Goal: Task Accomplishment & Management: Use online tool/utility

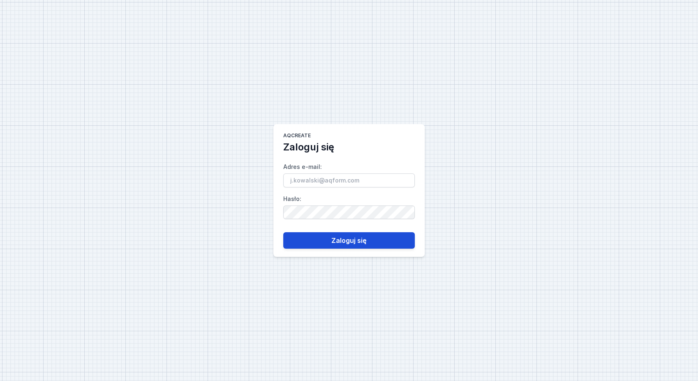
type input "[PERSON_NAME][EMAIL_ADDRESS][PERSON_NAME][DOMAIN_NAME]"
click at [331, 240] on button "Zaloguj się" at bounding box center [349, 240] width 132 height 16
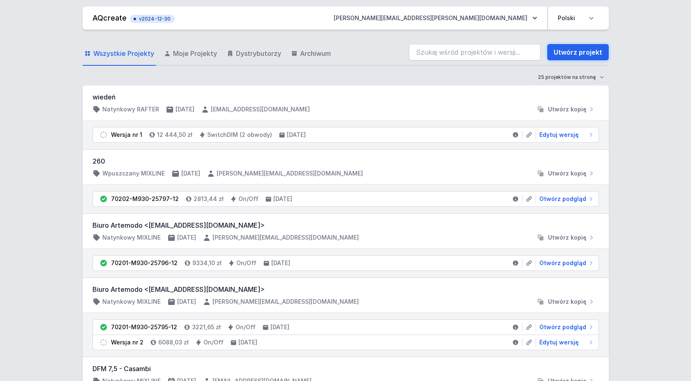
drag, startPoint x: 585, startPoint y: 51, endPoint x: 420, endPoint y: 380, distance: 368.4
click at [585, 51] on link "Utwórz projekt" at bounding box center [578, 52] width 62 height 16
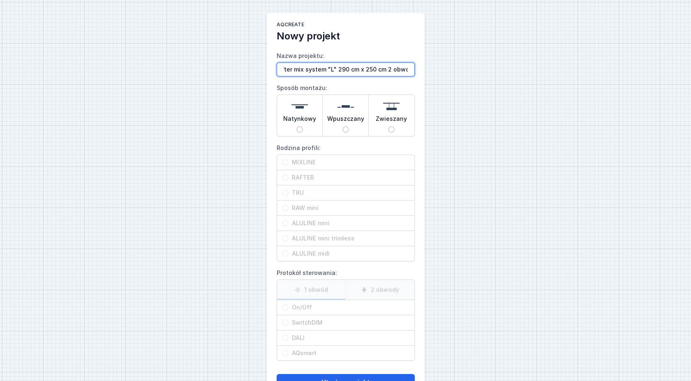
scroll to position [0, 13]
type input "Rafter mix system "L" 290 cm x 250 cm 2 obwody"
click at [298, 129] on input "Natynkowy" at bounding box center [299, 129] width 7 height 7
radio input "true"
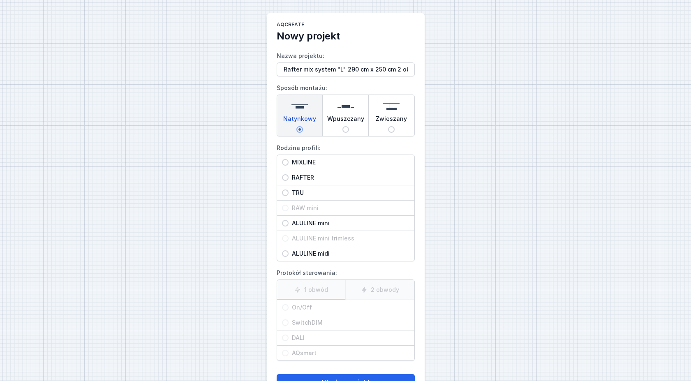
click at [285, 177] on input "RAFTER" at bounding box center [285, 177] width 7 height 7
radio input "true"
click at [389, 291] on label "2 obwody" at bounding box center [379, 290] width 69 height 20
click at [0, 0] on input "2 obwody" at bounding box center [0, 0] width 0 height 0
click at [286, 308] on input "On/Off" at bounding box center [285, 307] width 7 height 7
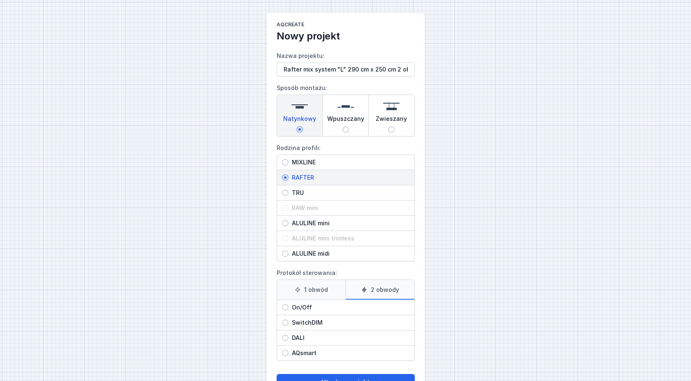
radio input "true"
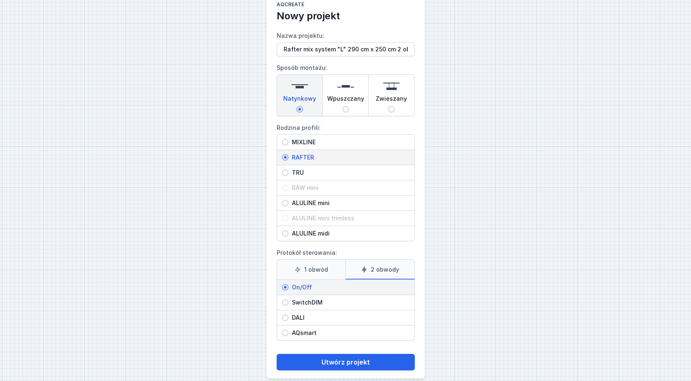
scroll to position [30, 0]
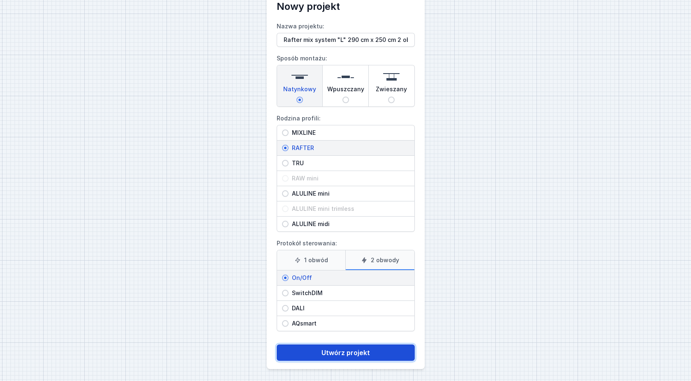
click at [329, 352] on button "Utwórz projekt" at bounding box center [346, 353] width 138 height 16
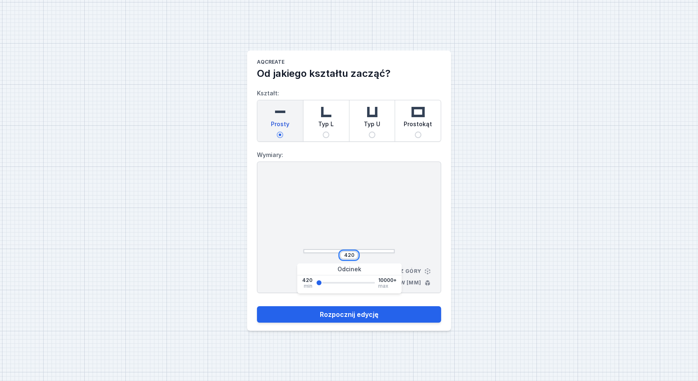
drag, startPoint x: 345, startPoint y: 255, endPoint x: 361, endPoint y: 257, distance: 16.9
click at [362, 258] on div "420" at bounding box center [348, 255] width 91 height 8
type input "2500"
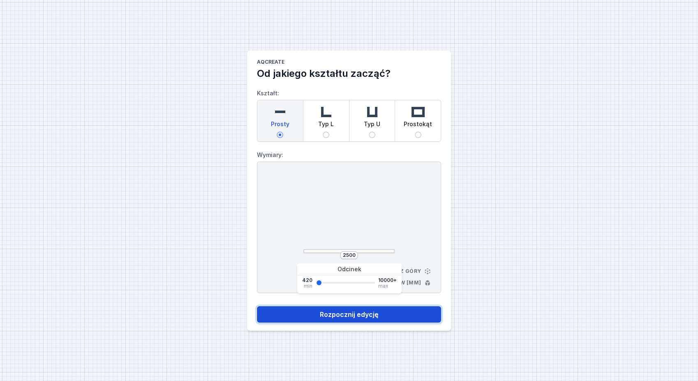
click at [366, 316] on button "Rozpocznij edycję" at bounding box center [349, 314] width 184 height 16
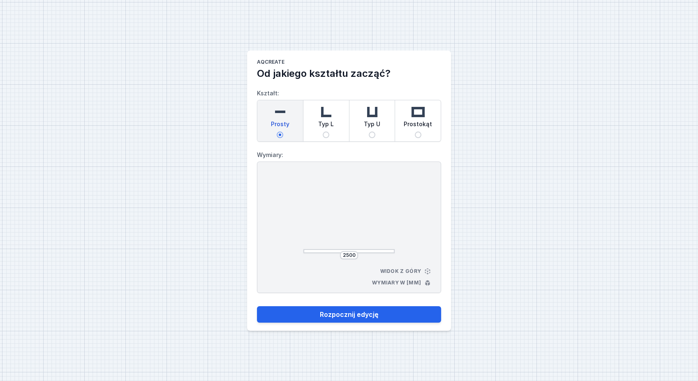
select select "M"
select select "3000"
select select "true"
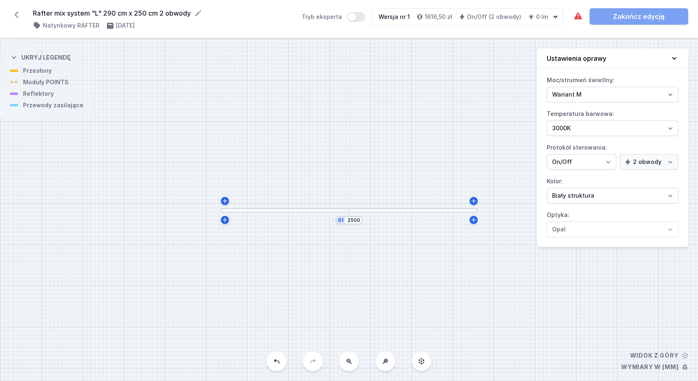
click at [224, 225] on div "S1 2500" at bounding box center [349, 210] width 698 height 342
click at [224, 222] on icon at bounding box center [225, 220] width 7 height 7
type input "2515"
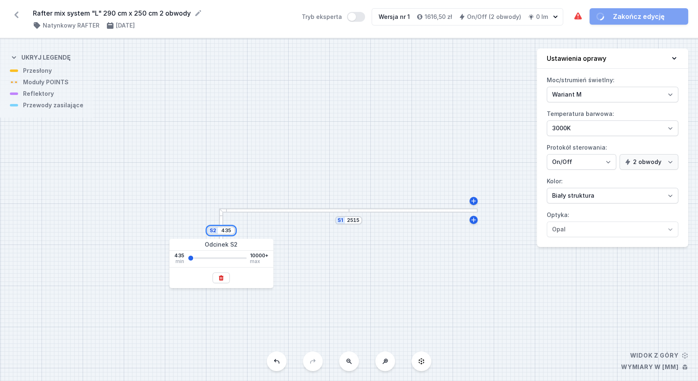
click at [243, 237] on div "S2 435 S1 2515" at bounding box center [349, 210] width 698 height 342
type input "2900"
click at [302, 266] on div "S2 2900 S1 2515" at bounding box center [349, 210] width 698 height 342
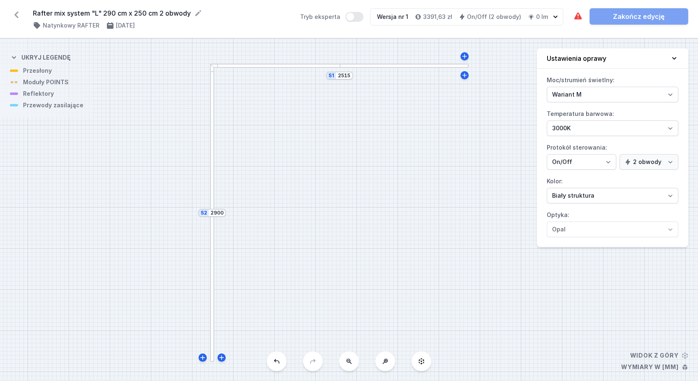
drag, startPoint x: 433, startPoint y: 212, endPoint x: 260, endPoint y: 215, distance: 173.1
click at [260, 215] on div "S2 2900 S1 2515" at bounding box center [349, 210] width 698 height 342
click at [313, 77] on input "2515" at bounding box center [309, 76] width 13 height 7
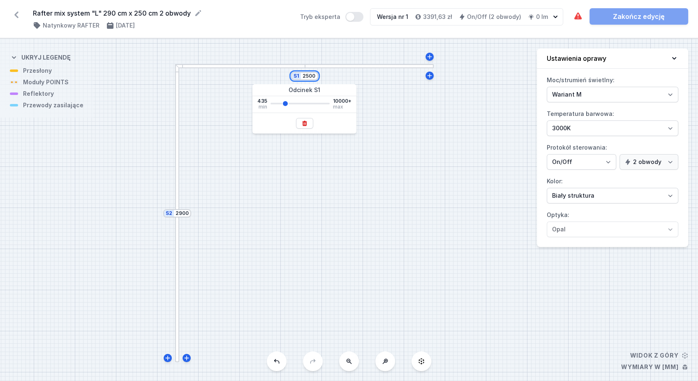
type input "2500"
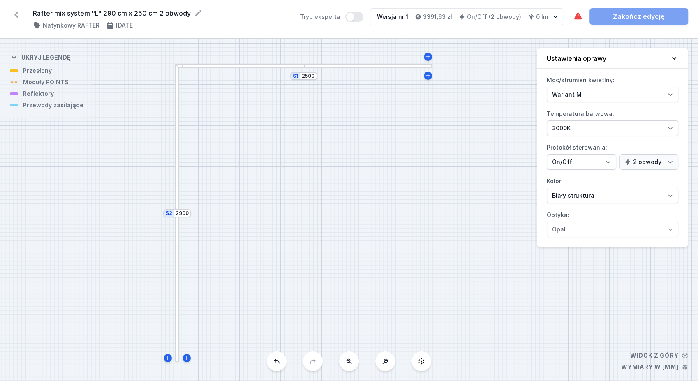
click at [465, 171] on div "S2 2900 S1 2500" at bounding box center [349, 210] width 698 height 342
click at [177, 289] on div at bounding box center [177, 288] width 4 height 148
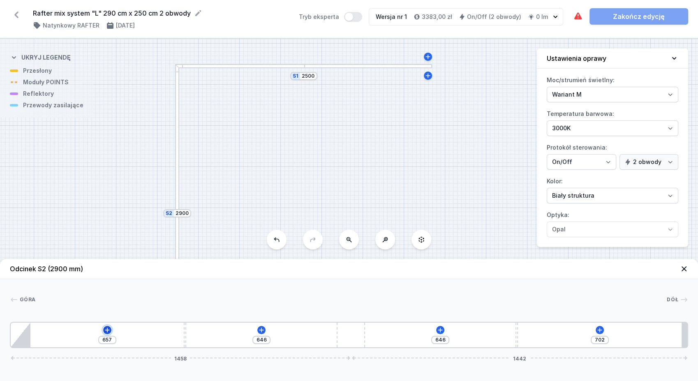
click at [106, 330] on icon at bounding box center [107, 330] width 5 height 5
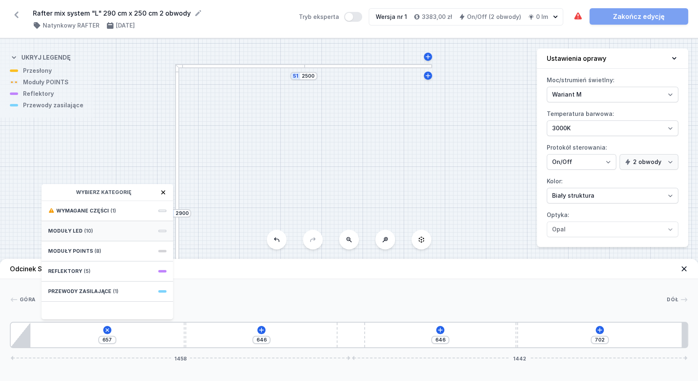
click at [102, 233] on div "Moduły LED (10)" at bounding box center [108, 231] width 132 height 20
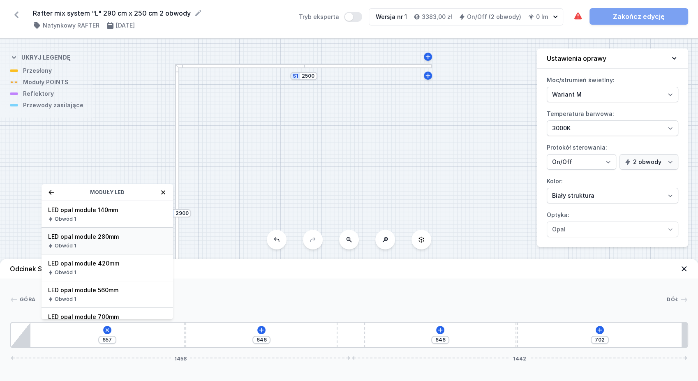
click at [119, 236] on span "LED opal module 280mm" at bounding box center [107, 237] width 118 height 8
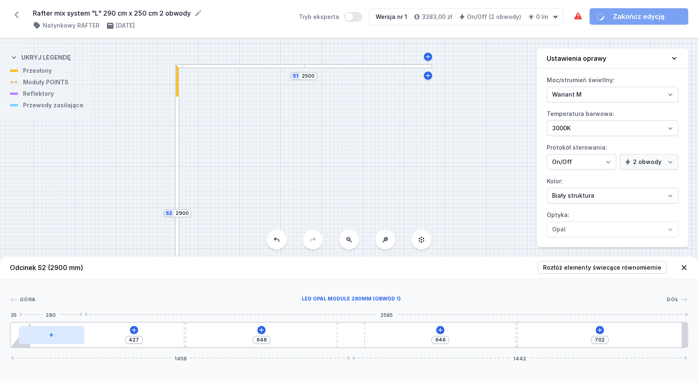
click at [58, 338] on div at bounding box center [51, 335] width 65 height 18
click at [58, 341] on div at bounding box center [51, 335] width 65 height 18
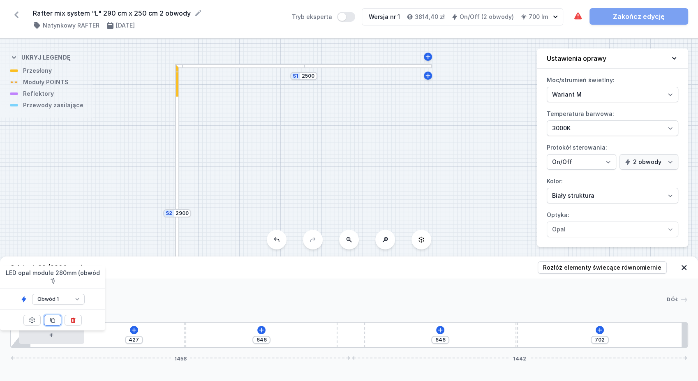
click at [52, 317] on icon at bounding box center [52, 320] width 7 height 7
type input "147"
click at [52, 317] on icon at bounding box center [52, 320] width 7 height 7
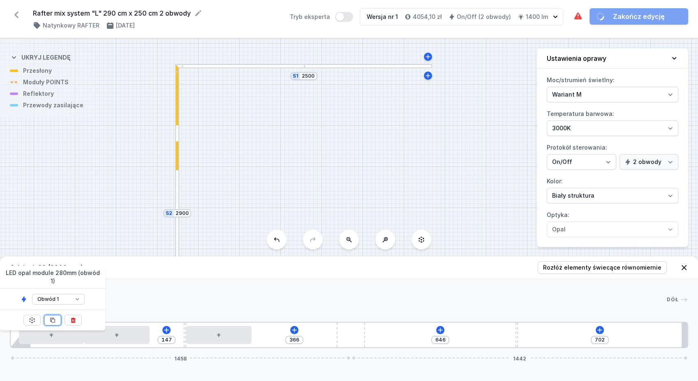
click at [52, 317] on icon at bounding box center [52, 320] width 7 height 7
type input "86"
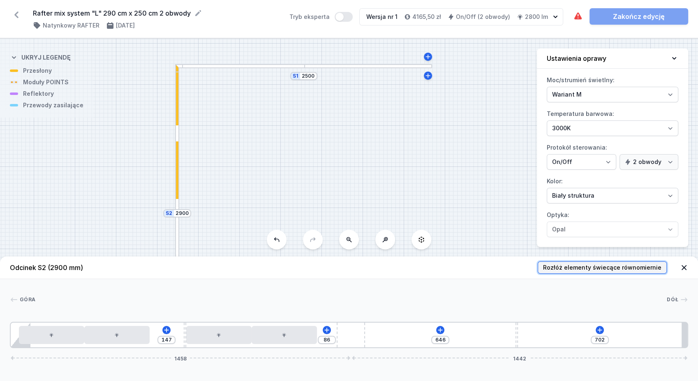
click at [606, 268] on span "Rozłóż elementy świecące równomiernie" at bounding box center [602, 268] width 118 height 8
type input "106"
type input "126"
type input "256"
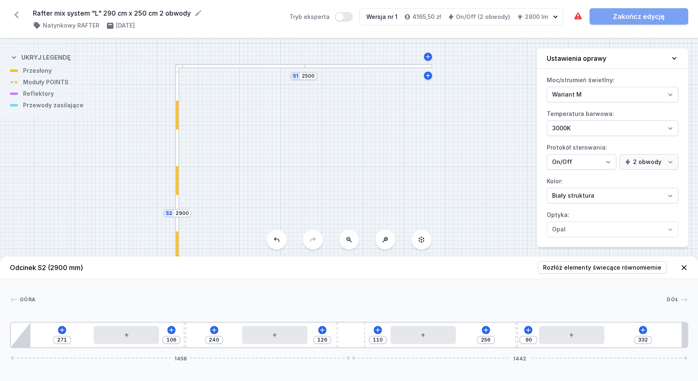
click at [266, 67] on div at bounding box center [239, 66] width 129 height 4
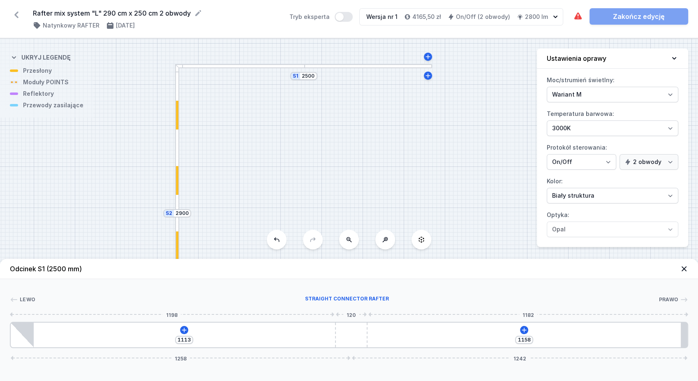
type input "654"
type input "1008"
type input "681"
type input "981"
type input "719"
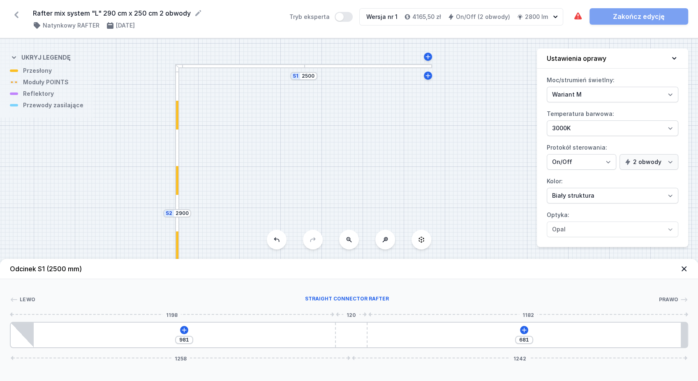
type input "943"
type input "749"
type input "913"
type input "782"
type input "880"
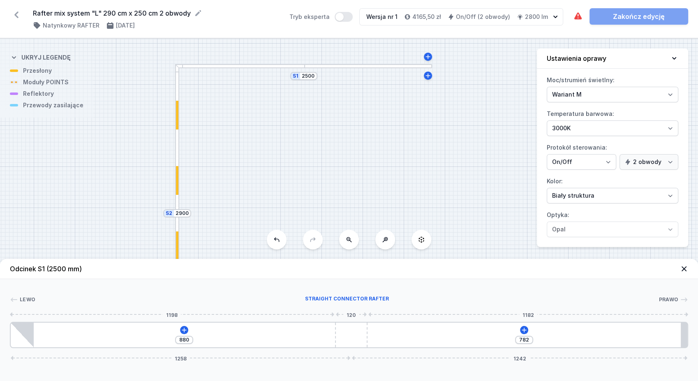
type input "810"
type input "852"
type input "841"
type input "821"
type input "872"
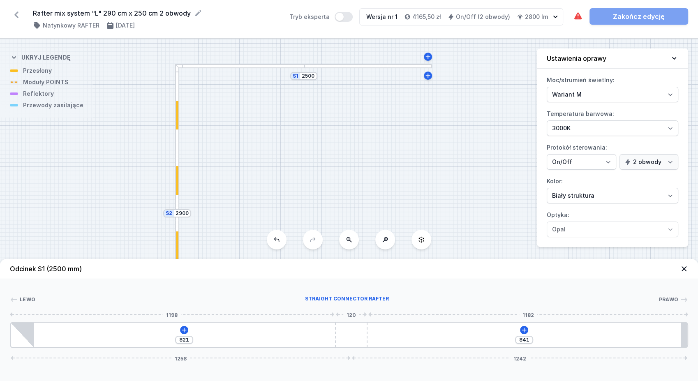
type input "790"
type input "906"
type input "756"
type input "915"
type input "747"
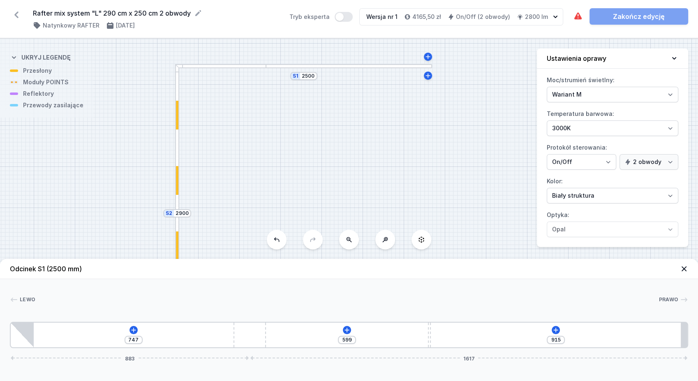
type input "924"
type input "738"
type input "931"
type input "731"
type input "948"
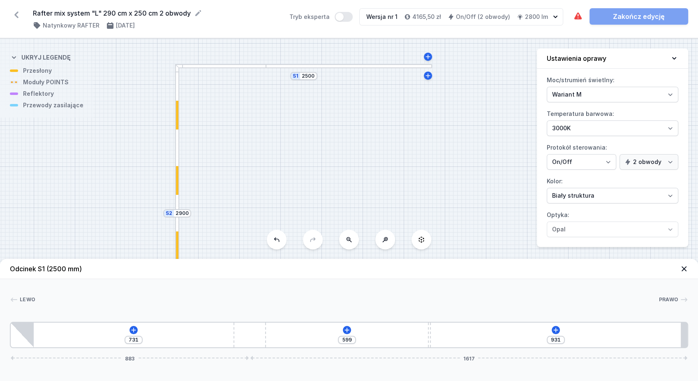
type input "714"
type input "970"
type input "692"
type input "998"
type input "664"
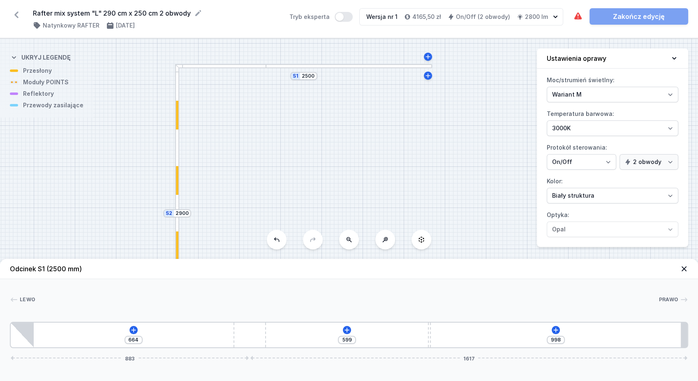
type input "1023"
type input "639"
type input "1042"
type input "620"
type input "1045"
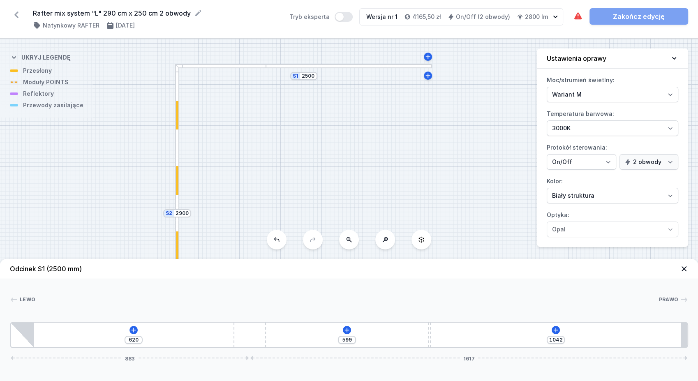
type input "617"
type input "1047"
type input "615"
type input "1048"
type input "614"
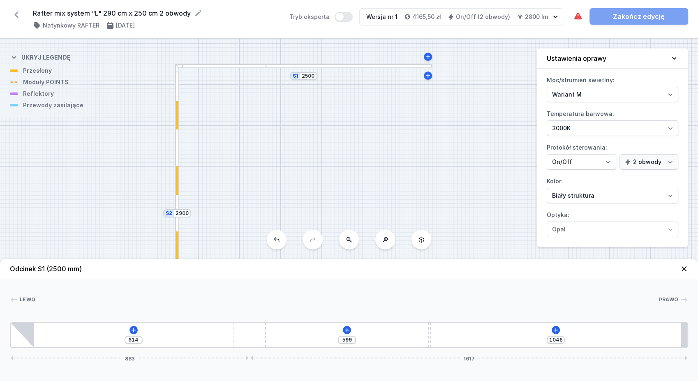
type input "1050"
drag, startPoint x: 297, startPoint y: 337, endPoint x: 239, endPoint y: 328, distance: 58.5
click at [239, 328] on div "612 599 1050 757 1743" at bounding box center [349, 335] width 678 height 26
click at [117, 328] on icon at bounding box center [116, 330] width 7 height 7
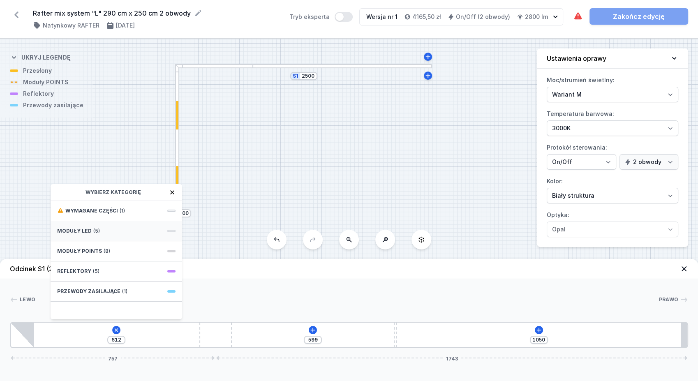
click at [115, 235] on div "Moduły LED (5)" at bounding box center [117, 231] width 132 height 20
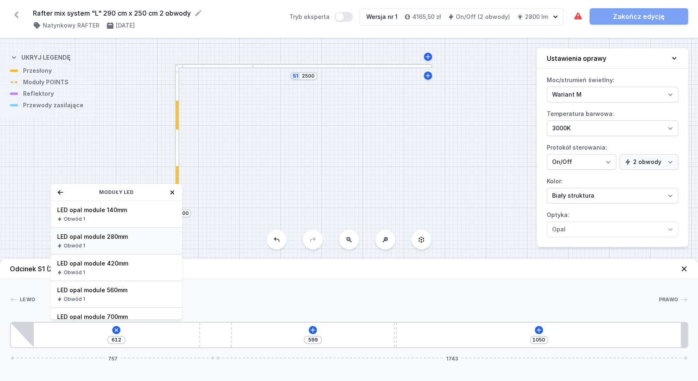
click at [121, 234] on span "LED opal module 280mm" at bounding box center [116, 237] width 118 height 8
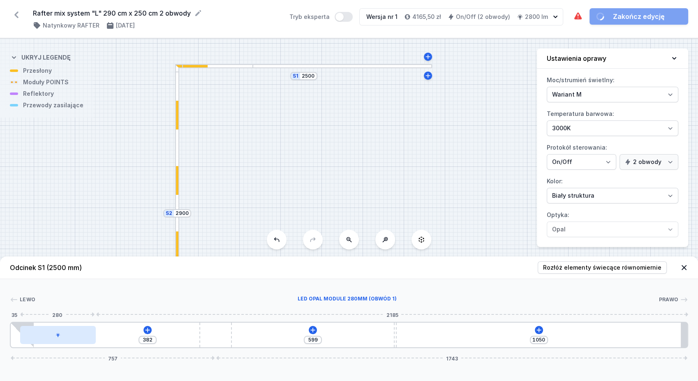
click at [83, 335] on div at bounding box center [58, 335] width 76 height 18
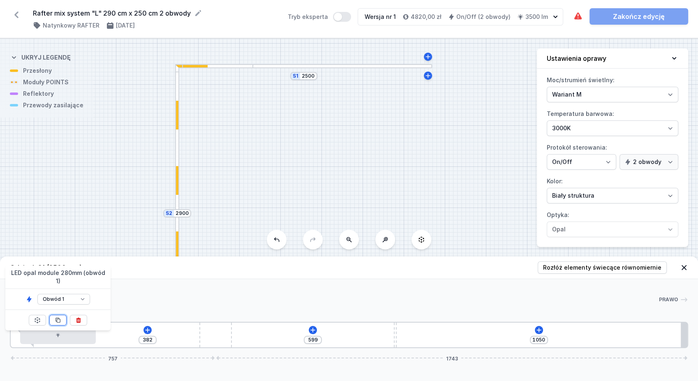
click at [65, 315] on button at bounding box center [57, 320] width 17 height 11
type input "102"
click at [65, 315] on button at bounding box center [57, 320] width 17 height 11
type input "378"
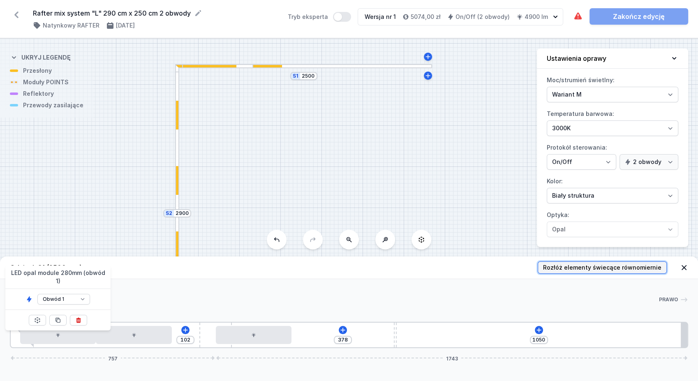
click at [636, 271] on span "Rozłóż elementy świecące równomiernie" at bounding box center [602, 268] width 118 height 8
type input "391"
type input "2"
type input "26"
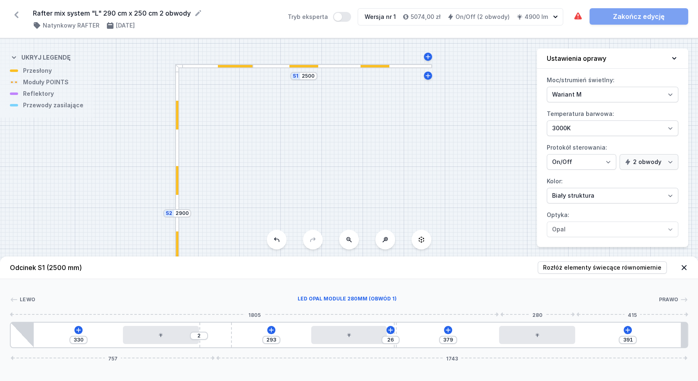
type input "437"
type input "333"
type input "443"
type input "327"
type input "452"
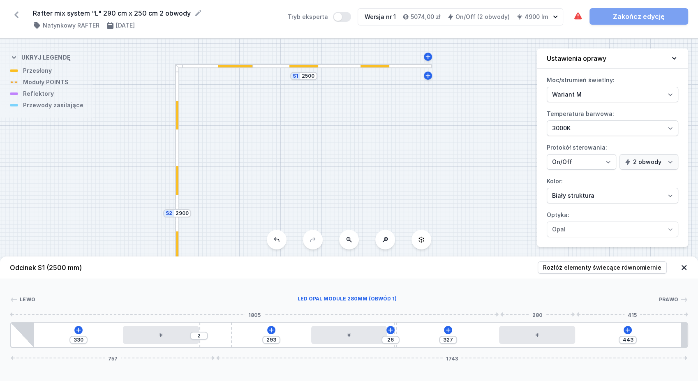
type input "318"
type input "483"
type input "287"
type input "503"
type input "267"
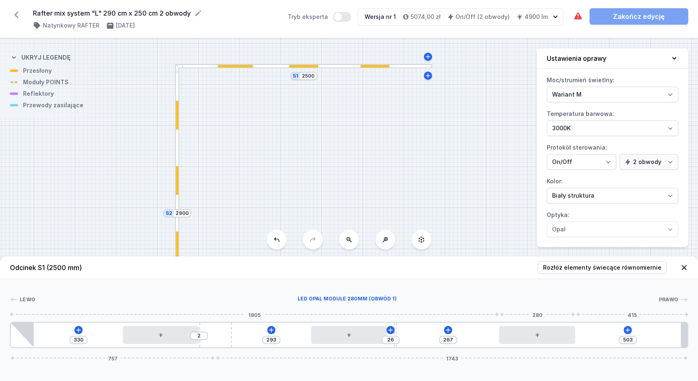
type input "518"
type input "252"
type input "528"
type input "242"
type input "535"
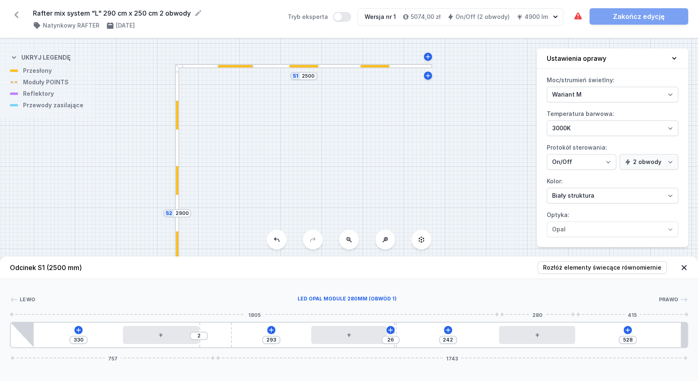
type input "235"
type input "543"
type input "227"
type input "547"
type input "223"
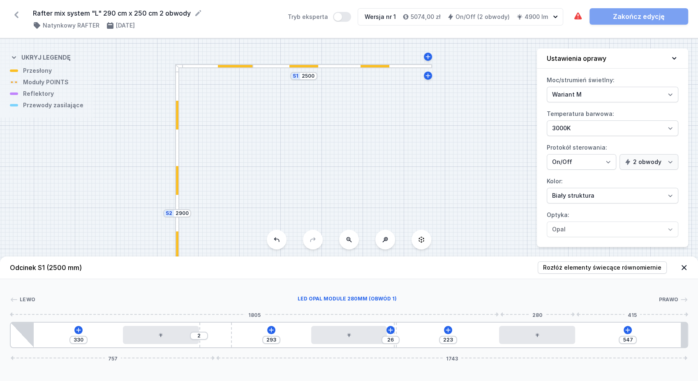
type input "553"
type input "217"
type input "556"
type input "214"
type input "562"
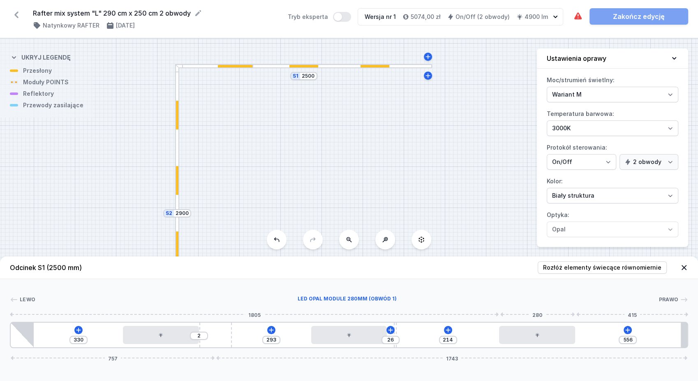
type input "208"
type input "566"
type input "204"
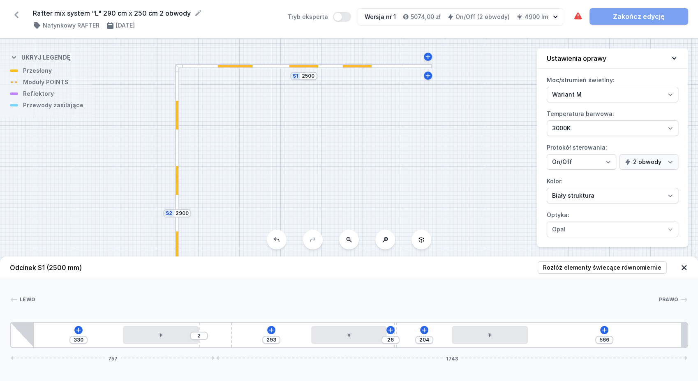
drag, startPoint x: 531, startPoint y: 342, endPoint x: 494, endPoint y: 347, distance: 36.9
click at [494, 347] on div "330 2 293 26 204 566 757 1743" at bounding box center [349, 335] width 678 height 26
drag, startPoint x: 600, startPoint y: 339, endPoint x: 618, endPoint y: 343, distance: 18.6
click at [618, 343] on div "330 2 293 26 204 566 757 1743" at bounding box center [349, 335] width 678 height 26
type input "4"
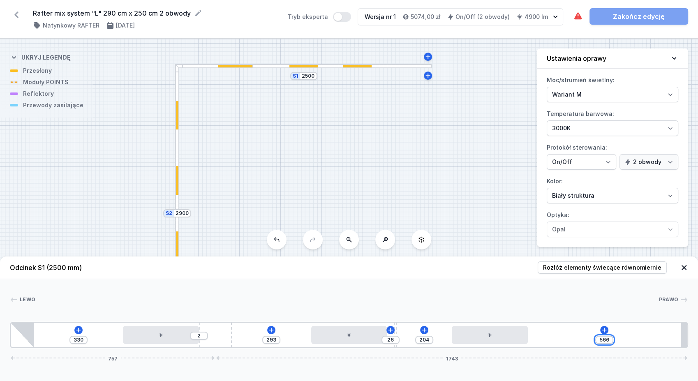
type input "766"
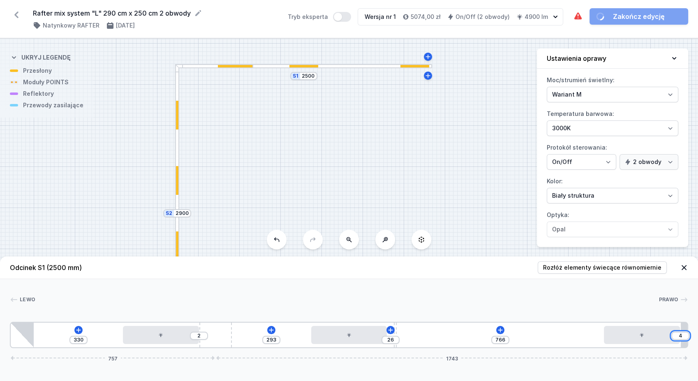
type input "45"
type input "725"
type input "4"
type input "766"
type input "44"
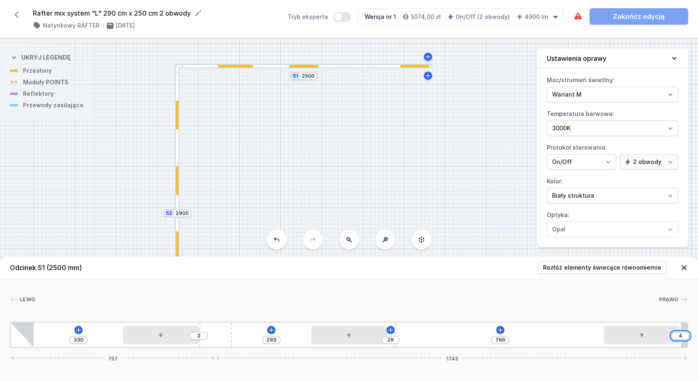
type input "726"
type input "445"
type input "325"
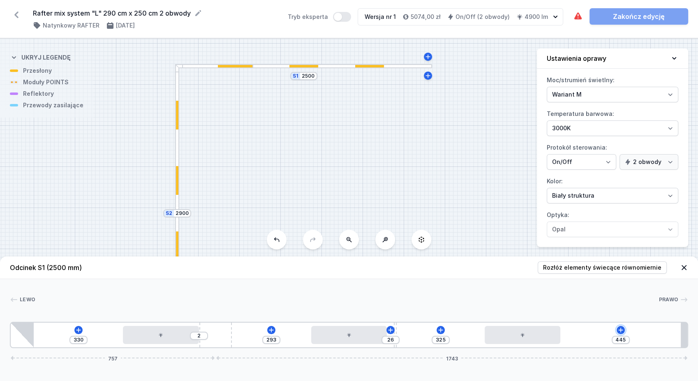
click at [618, 332] on icon at bounding box center [620, 330] width 7 height 7
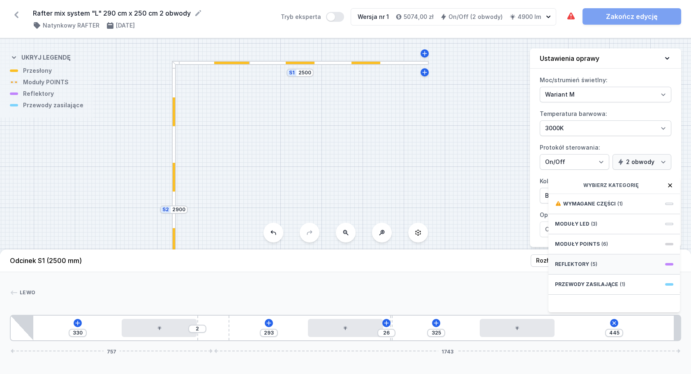
click at [612, 271] on div "Reflektory (5)" at bounding box center [614, 264] width 132 height 20
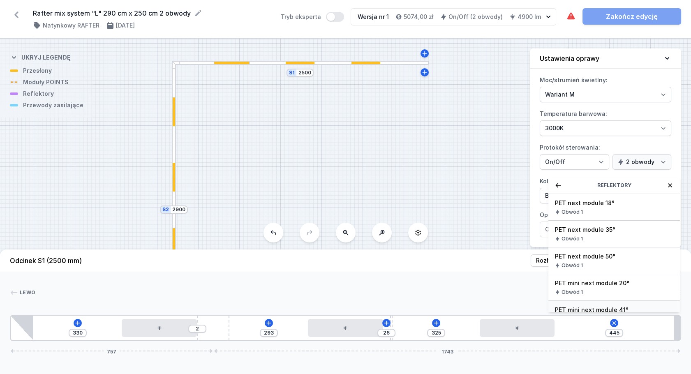
click at [627, 314] on span "PET mini next module 41°" at bounding box center [614, 310] width 118 height 8
type input "375"
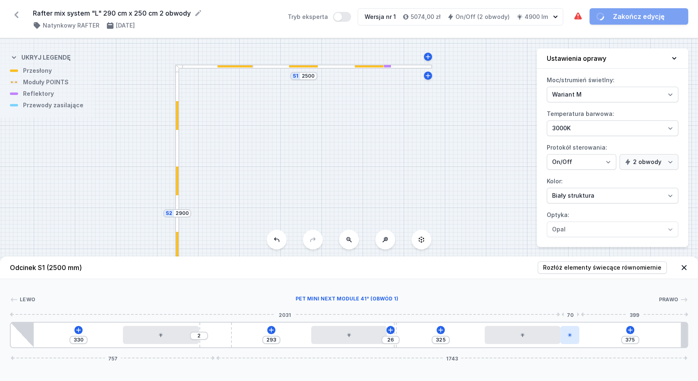
click at [570, 335] on icon at bounding box center [570, 335] width 4 height 4
select select "2252"
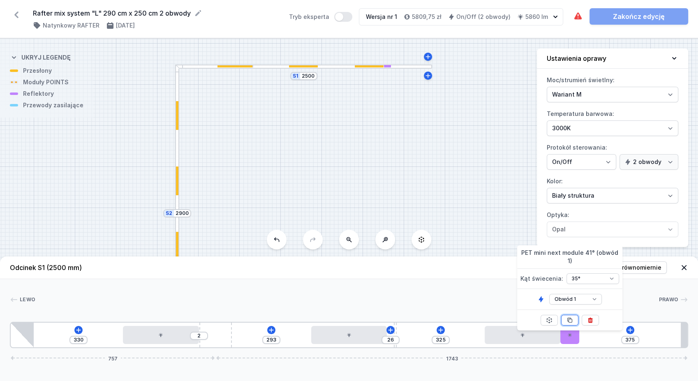
click at [572, 317] on icon at bounding box center [569, 320] width 7 height 7
click at [610, 341] on div "330 2 293 26 325 305 757 1743" at bounding box center [349, 335] width 678 height 26
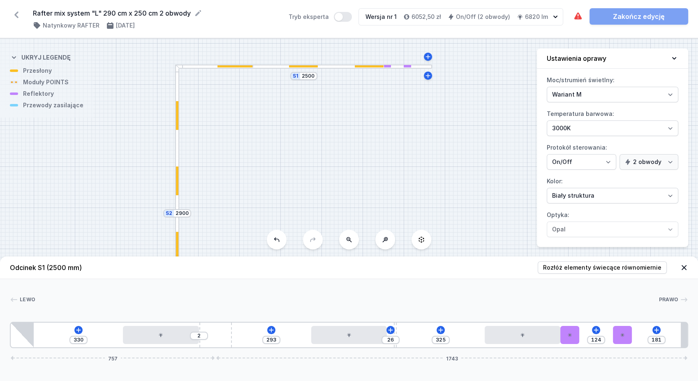
type input "176"
type input "129"
type input "173"
type input "132"
type input "170"
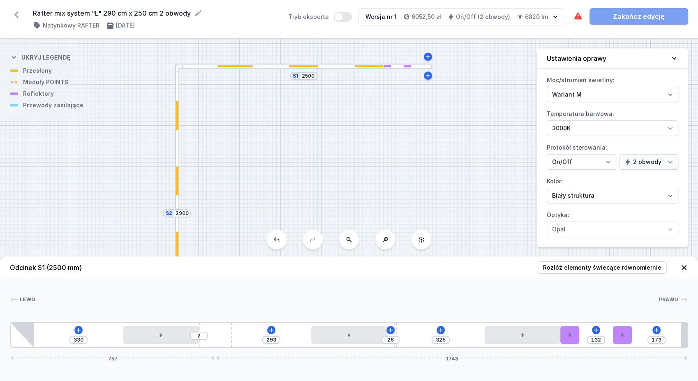
type input "135"
type input "167"
type input "138"
type input "160"
type input "145"
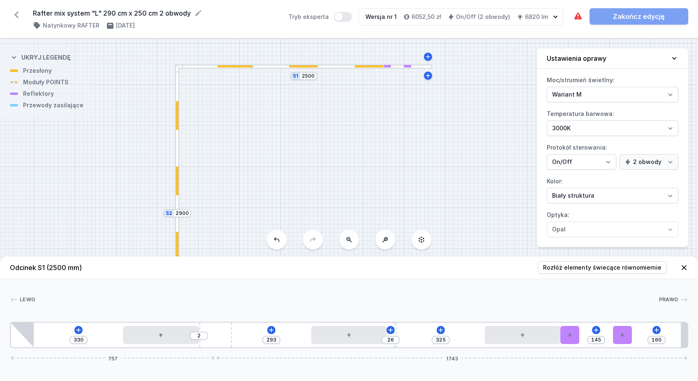
type input "147"
type input "158"
type input "144"
type input "161"
type input "142"
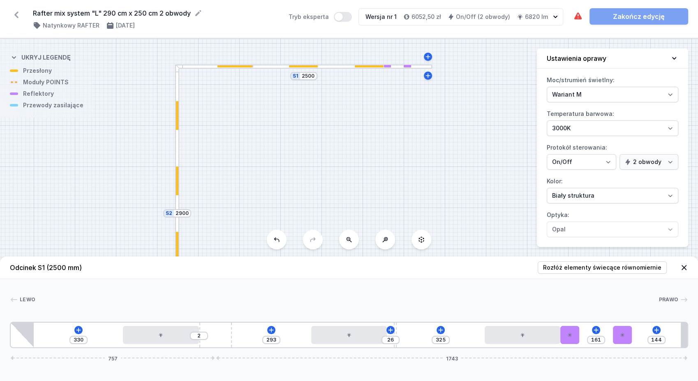
type input "163"
type input "139"
type input "166"
type input "138"
type input "167"
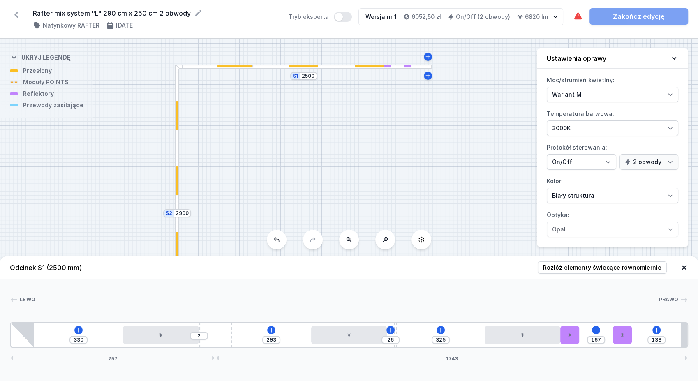
type input "135"
type input "170"
type input "133"
type input "172"
type input "129"
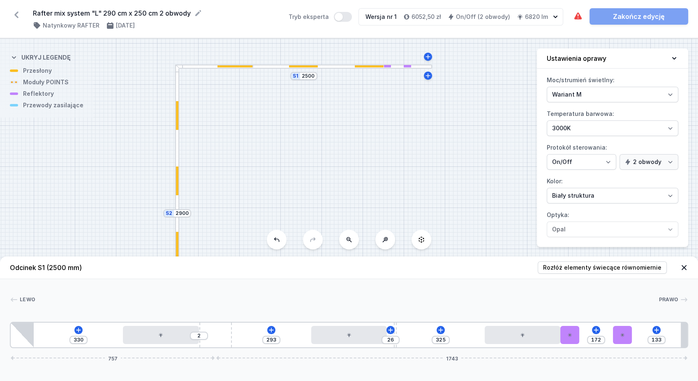
type input "176"
type input "124"
type input "181"
type input "120"
type input "185"
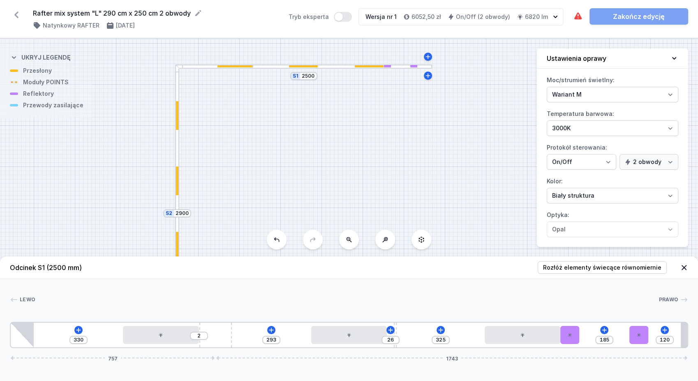
type input "113"
type input "192"
type input "111"
drag, startPoint x: 593, startPoint y: 335, endPoint x: 613, endPoint y: 335, distance: 20.6
click at [661, 340] on div "330 2 293 26 325 194 111 757 1743" at bounding box center [349, 335] width 678 height 26
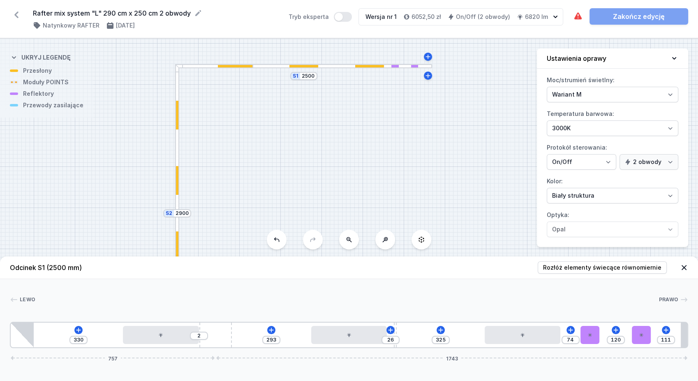
type input "118"
type input "76"
type input "117"
type input "77"
type input "113"
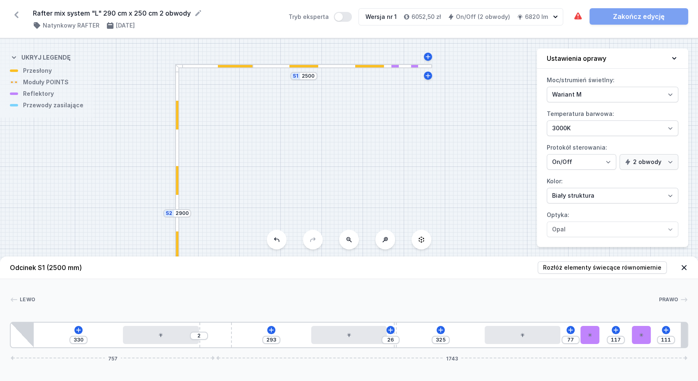
type input "81"
type input "108"
type input "86"
type input "107"
type input "87"
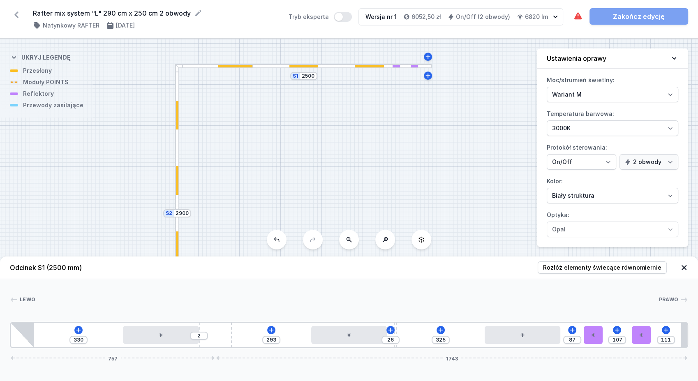
type input "99"
type input "95"
type input "90"
type input "104"
type input "83"
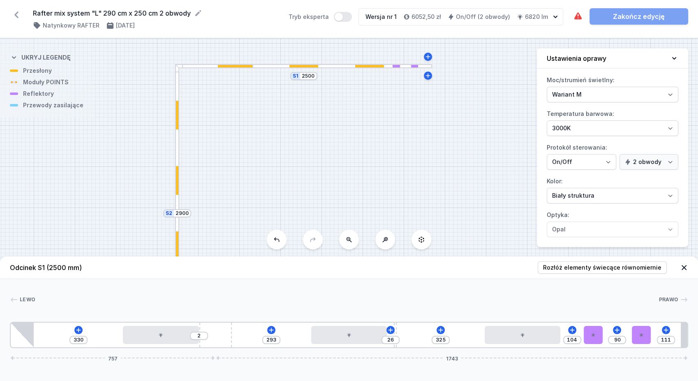
type input "111"
type input "73"
type input "121"
type input "71"
type input "123"
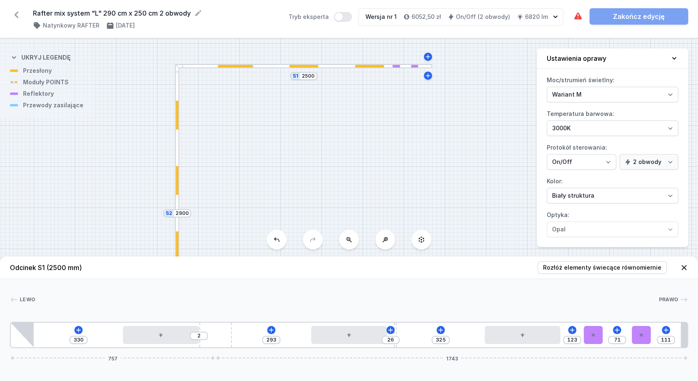
type input "70"
type input "124"
type input "68"
type input "126"
type input "67"
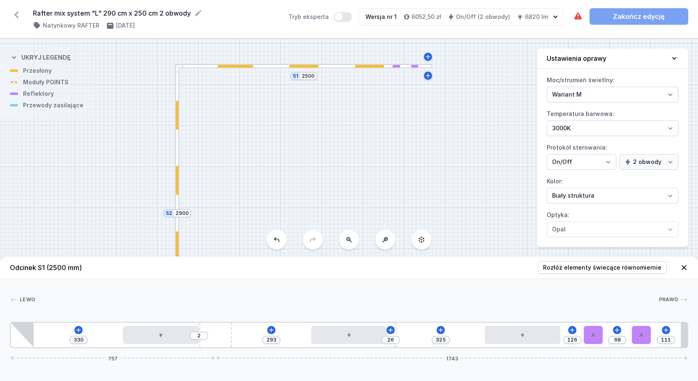
type input "127"
type input "65"
type input "129"
type input "64"
type input "130"
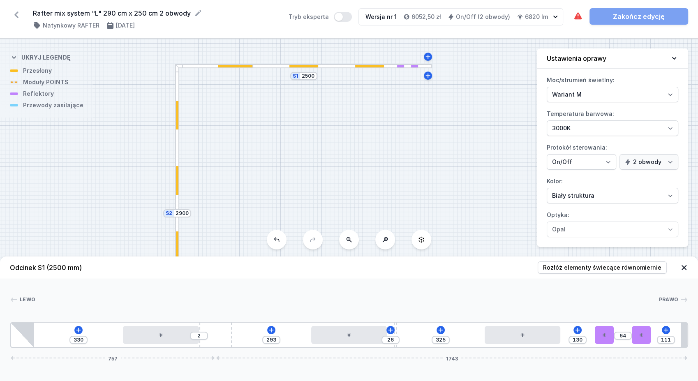
type input "62"
type input "132"
drag, startPoint x: 579, startPoint y: 334, endPoint x: 626, endPoint y: 340, distance: 47.2
click at [627, 341] on div "330 2 293 26 325 132 62 111 757 1743" at bounding box center [349, 335] width 678 height 26
type input "65"
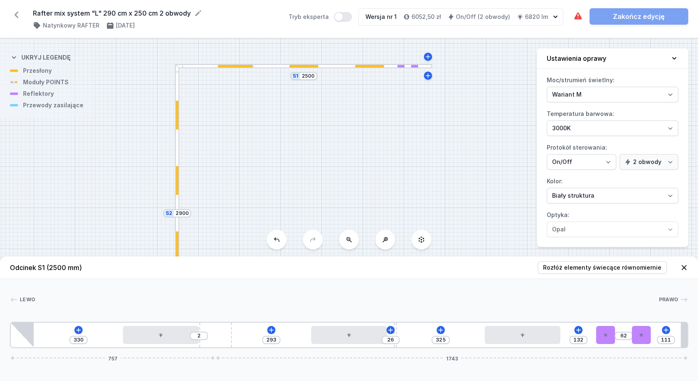
type input "129"
click at [178, 144] on div at bounding box center [177, 139] width 4 height 150
type input "332"
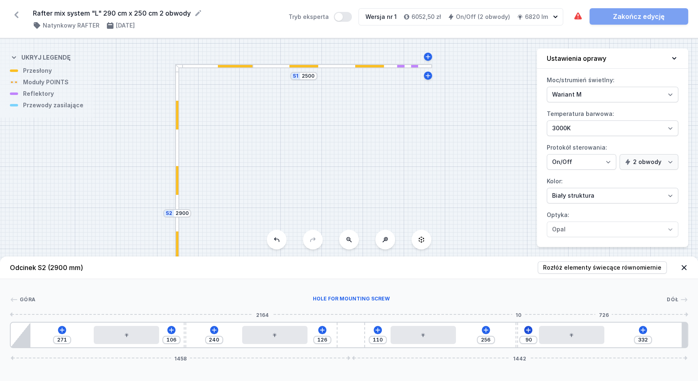
type input "214"
type input "132"
type input "222"
type input "124"
type input "229"
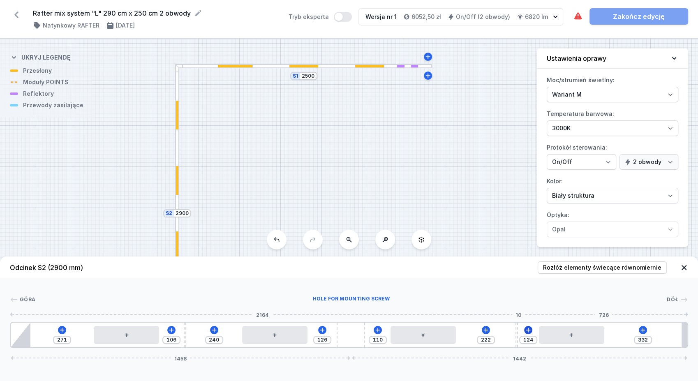
type input "117"
type input "236"
type input "110"
type input "245"
type input "101"
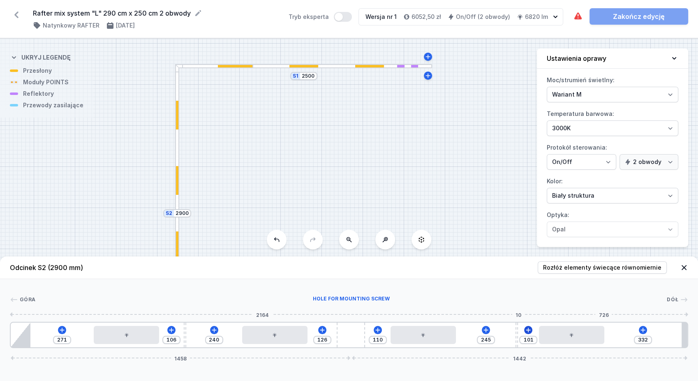
type input "247"
type input "99"
type input "250"
type input "96"
type input "259"
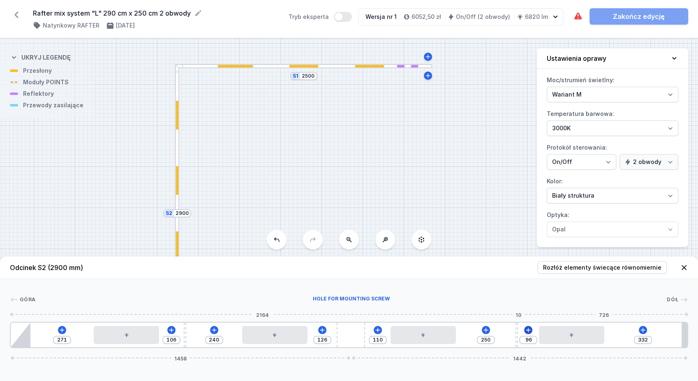
type input "87"
type input "260"
type input "86"
type input "264"
type input "82"
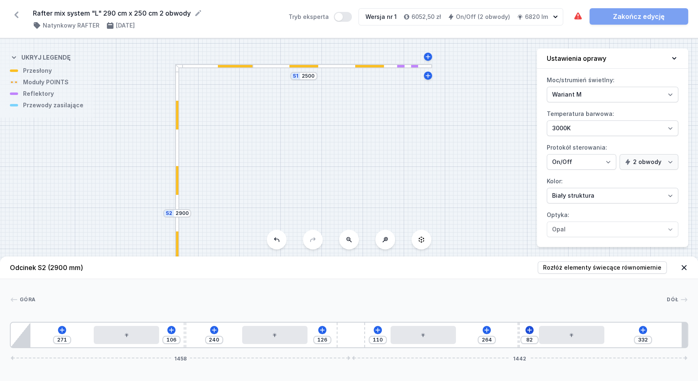
type input "266"
type input "80"
type input "267"
type input "79"
type input "271"
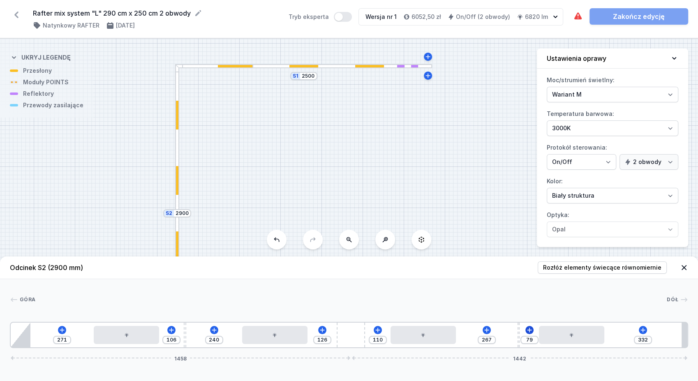
type input "75"
type input "272"
type input "74"
type input "274"
drag, startPoint x: 517, startPoint y: 334, endPoint x: 539, endPoint y: 333, distance: 22.7
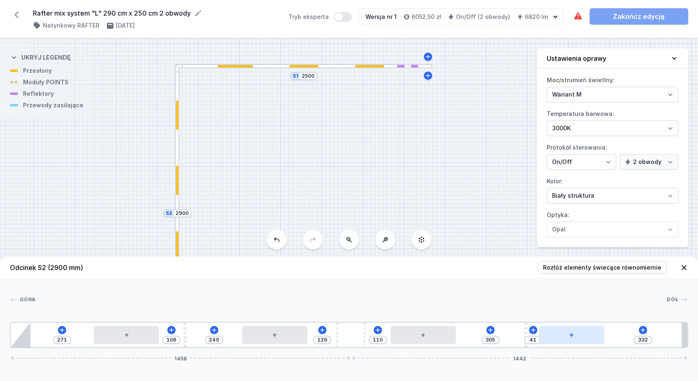
click at [539, 333] on div "271 106 240 126 110 305 41 332 1458 1442" at bounding box center [349, 335] width 678 height 26
click at [491, 328] on icon at bounding box center [491, 330] width 5 height 5
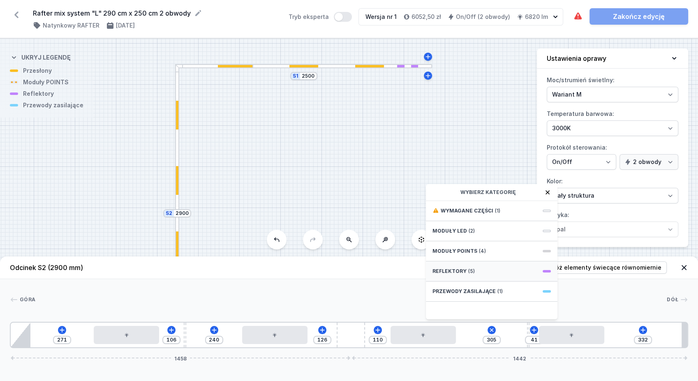
click at [488, 273] on div "Reflektory (5)" at bounding box center [492, 271] width 132 height 20
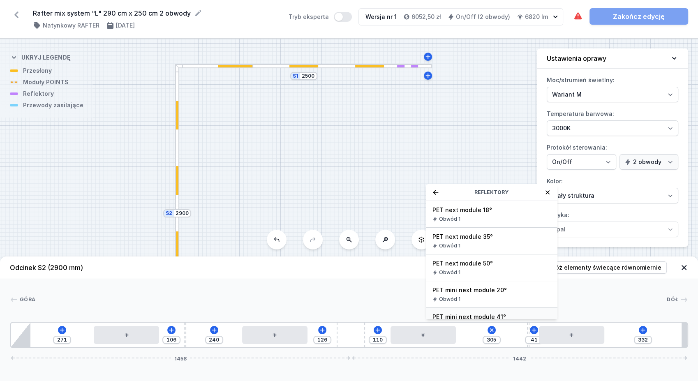
click at [498, 314] on span "PET mini next module 41°" at bounding box center [491, 317] width 118 height 8
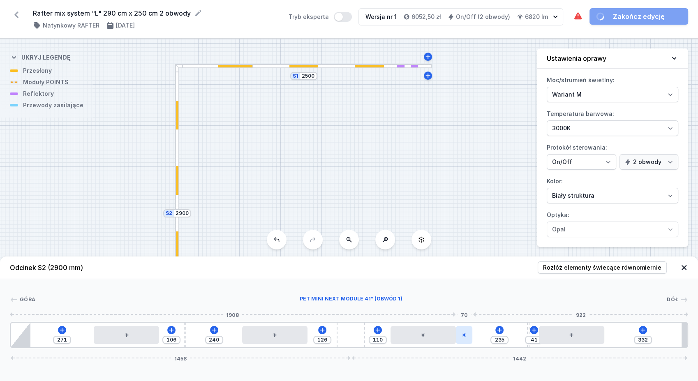
click at [462, 334] on icon at bounding box center [464, 335] width 5 height 5
click at [466, 332] on div at bounding box center [464, 335] width 16 height 18
drag, startPoint x: 467, startPoint y: 335, endPoint x: 479, endPoint y: 336, distance: 11.2
click at [479, 336] on div "271 106 240 126 110 235 41 332 1458 1442" at bounding box center [349, 335] width 678 height 26
drag, startPoint x: 467, startPoint y: 337, endPoint x: 481, endPoint y: 337, distance: 13.6
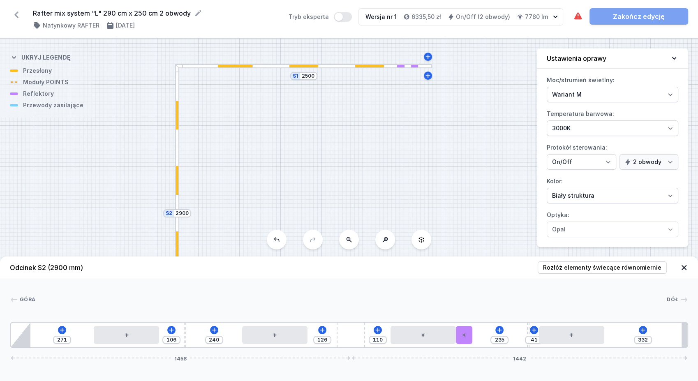
click at [481, 337] on div "271 106 240 126 110 235 41 332 1458 1442" at bounding box center [349, 335] width 678 height 26
drag, startPoint x: 469, startPoint y: 335, endPoint x: 489, endPoint y: 335, distance: 20.2
click at [494, 335] on div "271 106 240 126 110 77 158 41 332 1458 1442" at bounding box center [349, 335] width 678 height 26
click at [484, 335] on div at bounding box center [480, 335] width 16 height 18
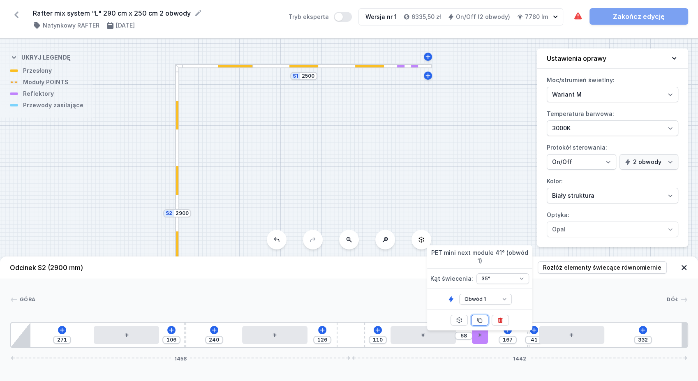
click at [483, 315] on button at bounding box center [479, 320] width 17 height 11
click at [213, 330] on icon at bounding box center [214, 330] width 5 height 5
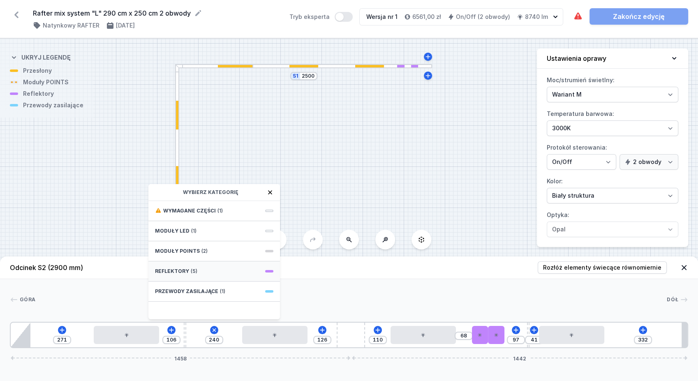
click at [208, 271] on div "Reflektory (5)" at bounding box center [214, 271] width 132 height 20
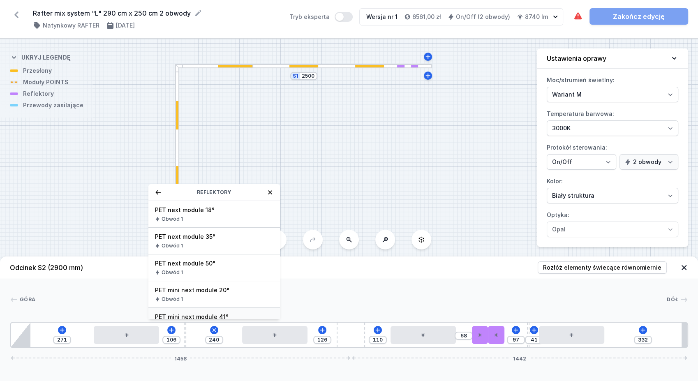
click at [231, 313] on span "PET mini next module 41°" at bounding box center [214, 317] width 118 height 8
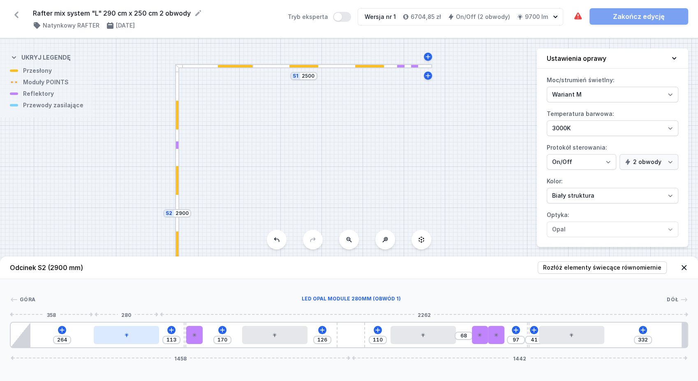
drag, startPoint x: 118, startPoint y: 337, endPoint x: 109, endPoint y: 336, distance: 9.5
click at [110, 337] on div at bounding box center [126, 335] width 65 height 18
drag, startPoint x: 56, startPoint y: 339, endPoint x: 67, endPoint y: 342, distance: 11.6
click at [67, 342] on input "264" at bounding box center [61, 340] width 13 height 7
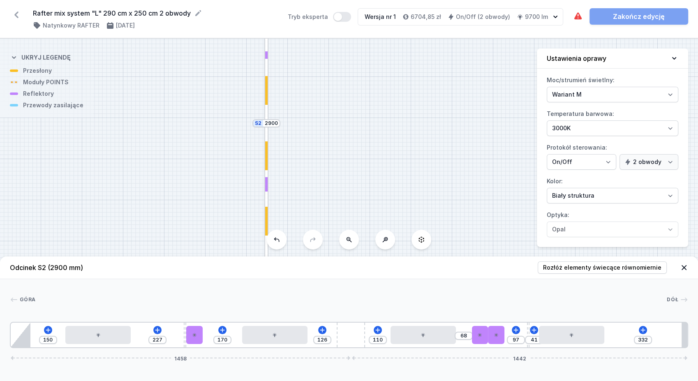
drag, startPoint x: 247, startPoint y: 192, endPoint x: 331, endPoint y: 104, distance: 120.4
click at [331, 104] on div "S2 2900 S1 2500" at bounding box center [349, 210] width 698 height 342
click at [193, 340] on div at bounding box center [194, 335] width 16 height 18
click at [221, 294] on select "Obwód 1 Obwód 2" at bounding box center [200, 299] width 53 height 11
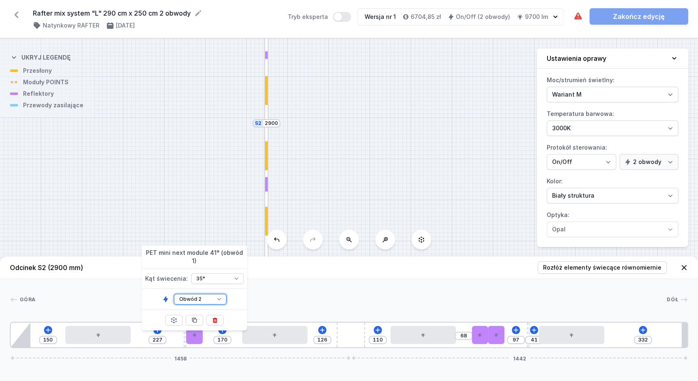
click at [174, 294] on select "Obwód 1 Obwód 2" at bounding box center [200, 299] width 53 height 11
click at [477, 333] on div "150 227 170 126 110 68 97 41 332 1458 1442" at bounding box center [349, 335] width 678 height 26
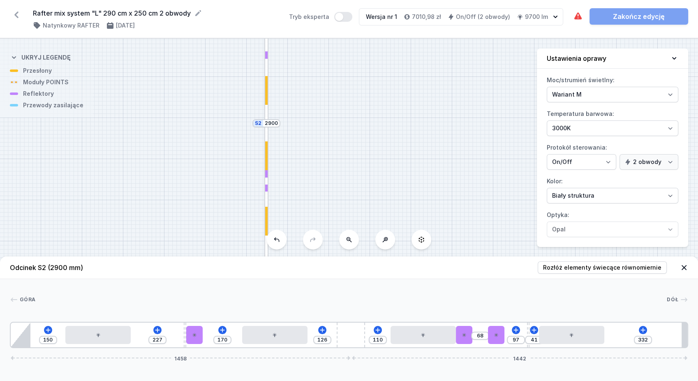
drag, startPoint x: 465, startPoint y: 333, endPoint x: 476, endPoint y: 331, distance: 11.8
click at [482, 332] on div "150 227 170 126 110 68 97 41 332 1458 1442" at bounding box center [349, 335] width 678 height 26
click at [465, 331] on div at bounding box center [464, 335] width 16 height 18
click at [480, 294] on select "Obwód 1 Obwód 2" at bounding box center [470, 299] width 53 height 11
click at [444, 294] on select "Obwód 1 Obwód 2" at bounding box center [470, 299] width 53 height 11
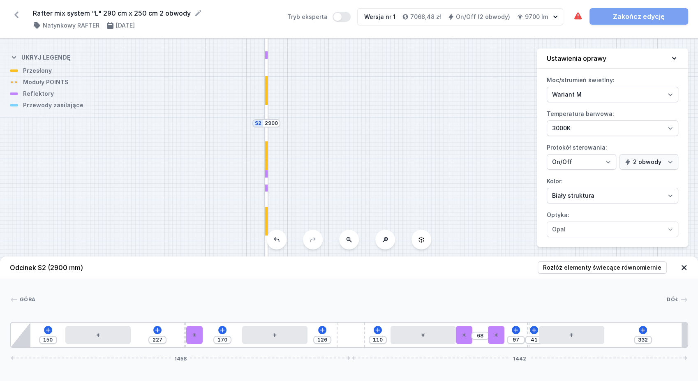
drag, startPoint x: 465, startPoint y: 340, endPoint x: 480, endPoint y: 339, distance: 15.6
click at [480, 339] on div "150 227 170 126 110 68 97 41 332 1458 1442" at bounding box center [349, 335] width 678 height 26
click at [490, 335] on div at bounding box center [496, 335] width 16 height 18
click at [519, 295] on select "Obwód 1 Obwód 2" at bounding box center [502, 299] width 53 height 11
click at [476, 294] on select "Obwód 1 Obwód 2" at bounding box center [502, 299] width 53 height 11
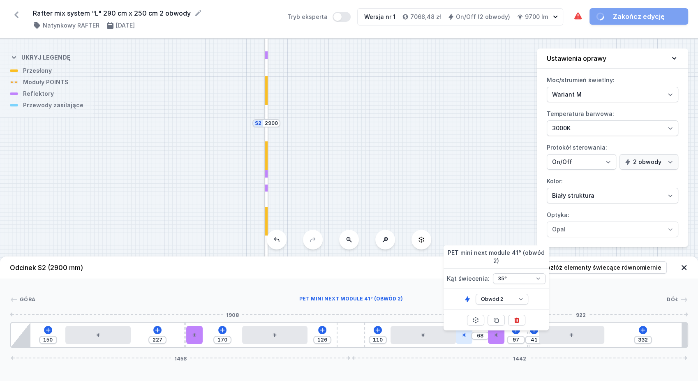
click at [465, 339] on div at bounding box center [464, 335] width 16 height 18
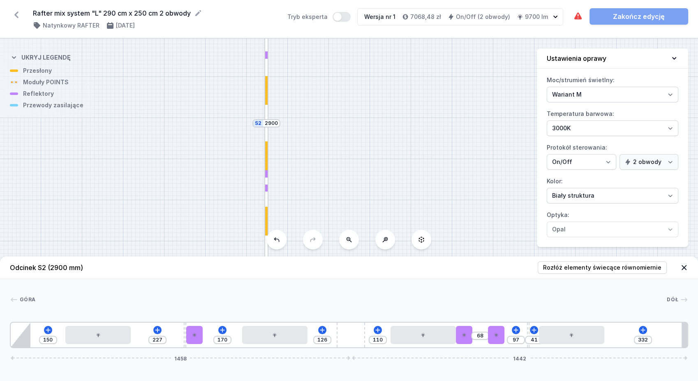
drag, startPoint x: 465, startPoint y: 338, endPoint x: 472, endPoint y: 333, distance: 8.8
click at [483, 334] on div "150 227 170 126 110 68 97 41 332 1458 1442" at bounding box center [349, 335] width 678 height 26
drag, startPoint x: 470, startPoint y: 332, endPoint x: 460, endPoint y: 334, distance: 10.5
click at [483, 331] on div "150 227 170 126 110 68 97 41 332 1458 1442" at bounding box center [349, 335] width 678 height 26
drag, startPoint x: 461, startPoint y: 333, endPoint x: 480, endPoint y: 331, distance: 19.1
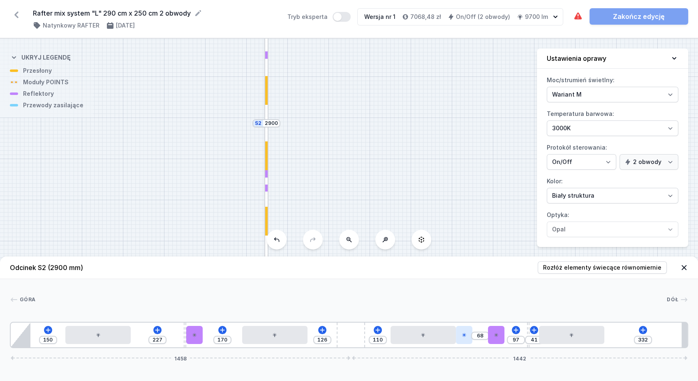
click at [472, 331] on div at bounding box center [464, 335] width 16 height 18
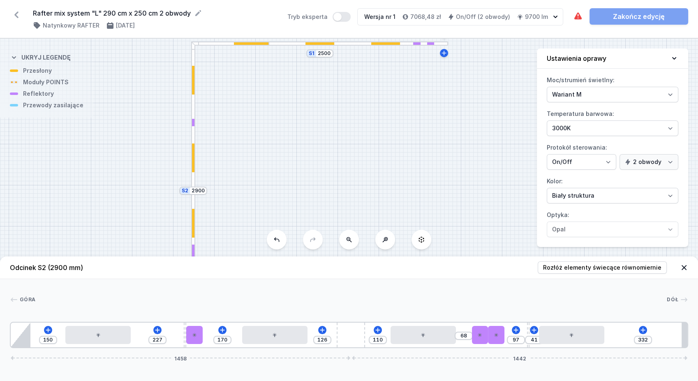
drag, startPoint x: 367, startPoint y: 155, endPoint x: 315, endPoint y: 224, distance: 85.7
click at [312, 225] on div "S2 2900 S1 2500" at bounding box center [349, 210] width 698 height 342
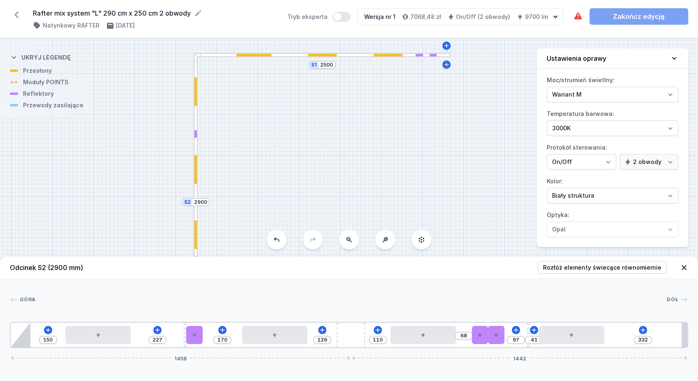
click at [409, 55] on div at bounding box center [360, 55] width 179 height 4
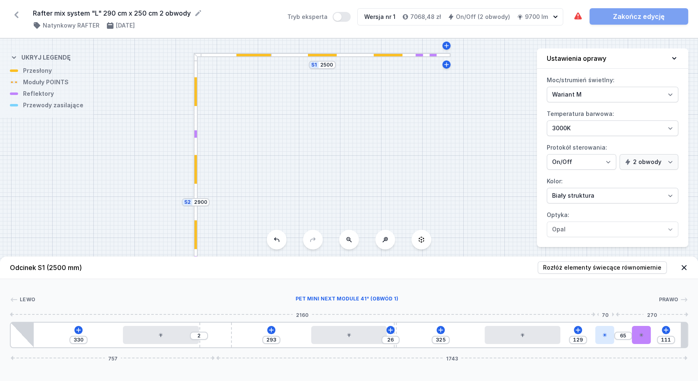
click at [606, 333] on icon at bounding box center [604, 335] width 5 height 5
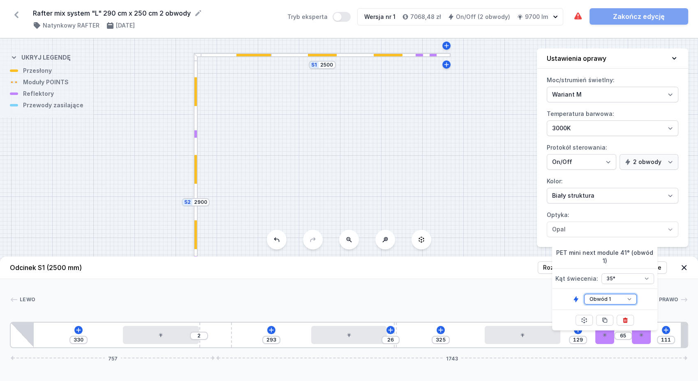
click at [622, 294] on select "Obwód 1 Obwód 2" at bounding box center [610, 299] width 53 height 11
click at [584, 294] on select "Obwód 1 Obwód 2" at bounding box center [610, 299] width 53 height 11
click at [638, 339] on div "330 2 293 26 325 129 65 176 757 1743" at bounding box center [349, 335] width 678 height 26
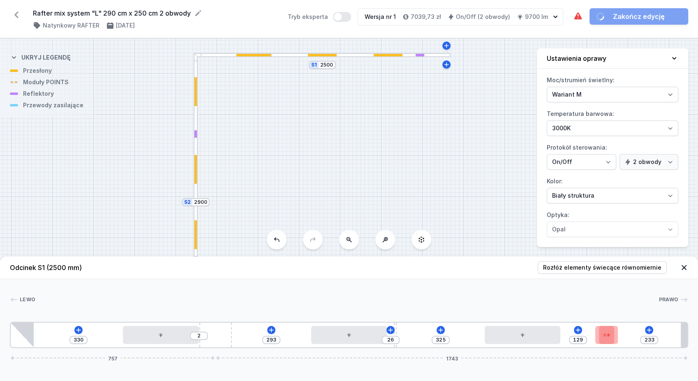
click at [625, 339] on div "330 2 293 26 325 129 [PHONE_NUMBER]" at bounding box center [349, 335] width 678 height 26
drag, startPoint x: 613, startPoint y: 338, endPoint x: 639, endPoint y: 335, distance: 25.6
click at [625, 335] on icon at bounding box center [623, 335] width 5 height 5
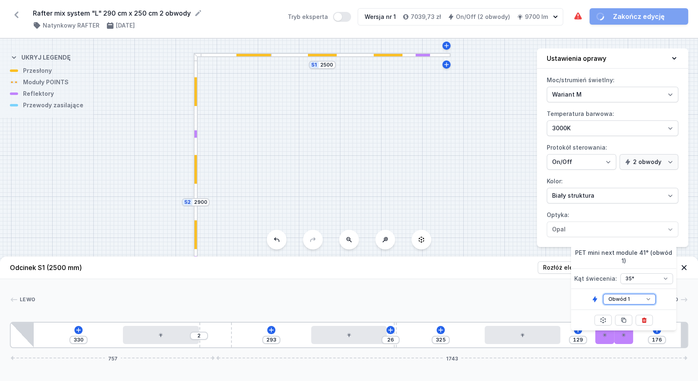
drag, startPoint x: 648, startPoint y: 292, endPoint x: 645, endPoint y: 297, distance: 5.5
click at [648, 294] on select "Obwód 1 Obwód 2" at bounding box center [629, 299] width 53 height 11
click at [603, 294] on select "Obwód 1 Obwód 2" at bounding box center [629, 299] width 53 height 11
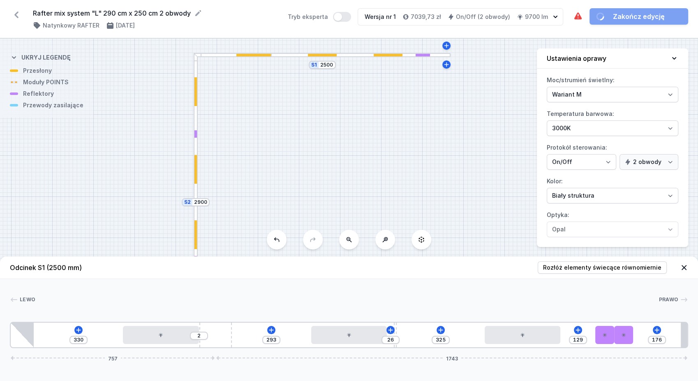
click at [511, 304] on div "[PERSON_NAME]" at bounding box center [349, 302] width 678 height 12
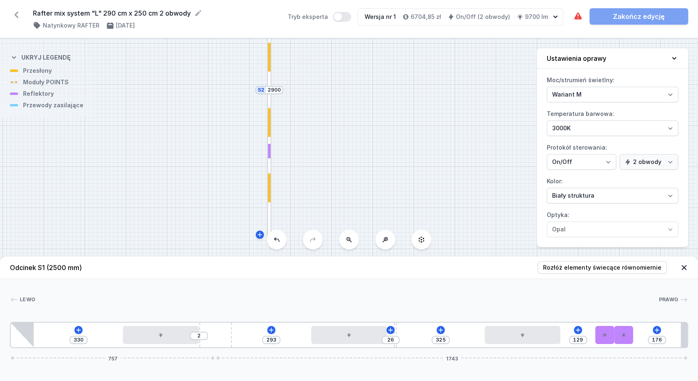
drag, startPoint x: 335, startPoint y: 161, endPoint x: 399, endPoint y: 55, distance: 123.5
click at [419, 16] on div "Rafter mix system "L" 290 cm x 250 cm 2 obwody ( 11580 /v 1 ) Natynkowy RAFTER …" at bounding box center [349, 190] width 698 height 381
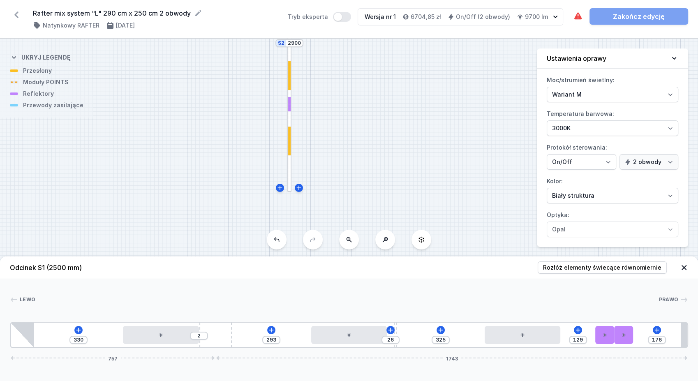
click at [290, 179] on div at bounding box center [289, 118] width 4 height 148
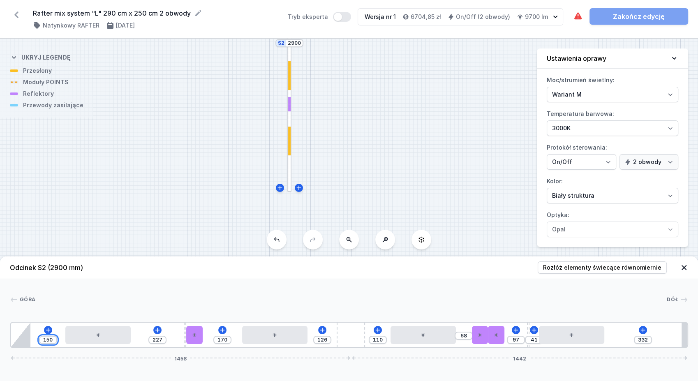
drag, startPoint x: 45, startPoint y: 339, endPoint x: 61, endPoint y: 344, distance: 17.3
click at [61, 344] on div "150 227 170 126 110 68 97 41 332 1458 1442" at bounding box center [349, 335] width 678 height 26
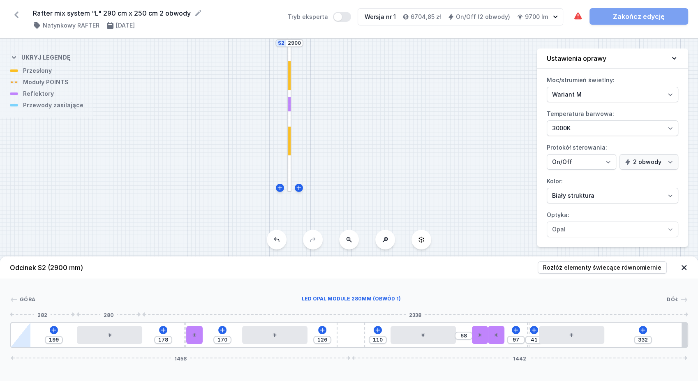
drag, startPoint x: 61, startPoint y: 335, endPoint x: 30, endPoint y: 324, distance: 33.2
click at [100, 342] on div at bounding box center [109, 335] width 65 height 18
click at [58, 339] on input "195" at bounding box center [53, 340] width 13 height 7
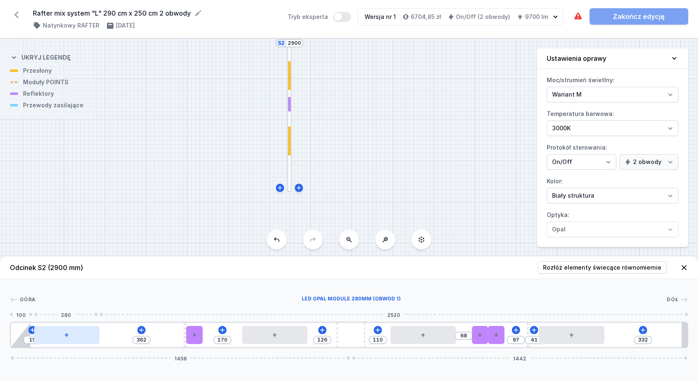
click at [34, 339] on div at bounding box center [66, 335] width 65 height 18
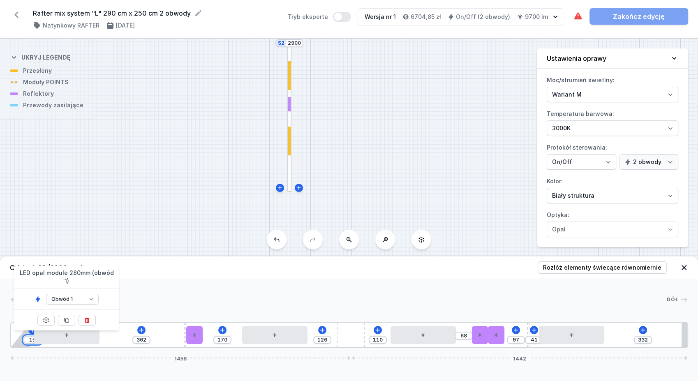
click at [30, 340] on input "15" at bounding box center [32, 340] width 13 height 7
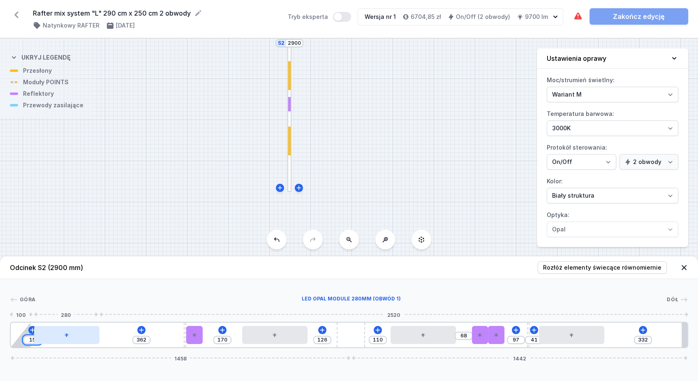
drag, startPoint x: 30, startPoint y: 340, endPoint x: 42, endPoint y: 337, distance: 12.2
click at [11, 335] on div "15" at bounding box center [11, 335] width 0 height 0
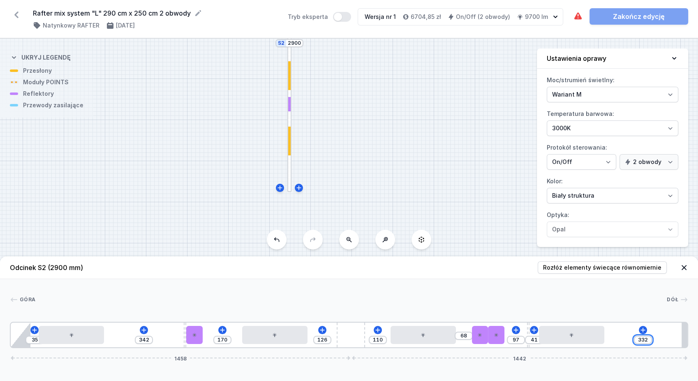
drag, startPoint x: 639, startPoint y: 340, endPoint x: 658, endPoint y: 339, distance: 19.0
click at [658, 339] on div "35 342 170 126 110 68 97 41 332 1458 1442" at bounding box center [349, 335] width 678 height 26
click at [664, 329] on icon at bounding box center [664, 330] width 5 height 5
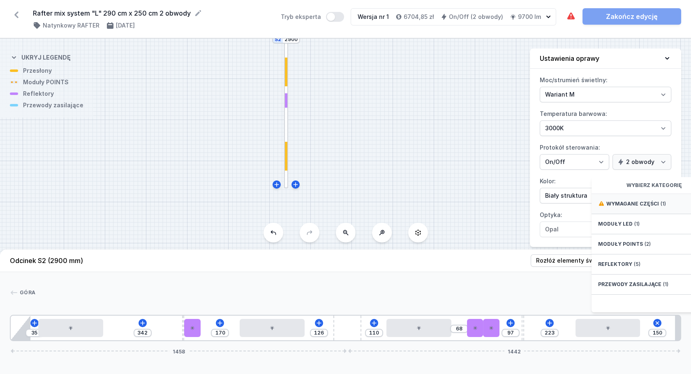
click at [656, 214] on div "Wymagane części (1)" at bounding box center [658, 204] width 132 height 20
click at [655, 213] on div "Hole for power supply cable" at bounding box center [658, 203] width 132 height 18
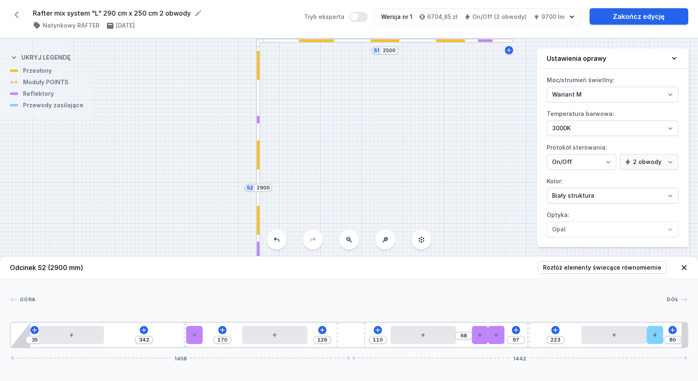
drag, startPoint x: 456, startPoint y: 131, endPoint x: 431, endPoint y: 291, distance: 162.2
click at [431, 298] on div "S2 2900 S1 2500 Odcinek S2 (2900 mm) Rozłóż elementy świecące równomiernie Góra…" at bounding box center [349, 210] width 698 height 342
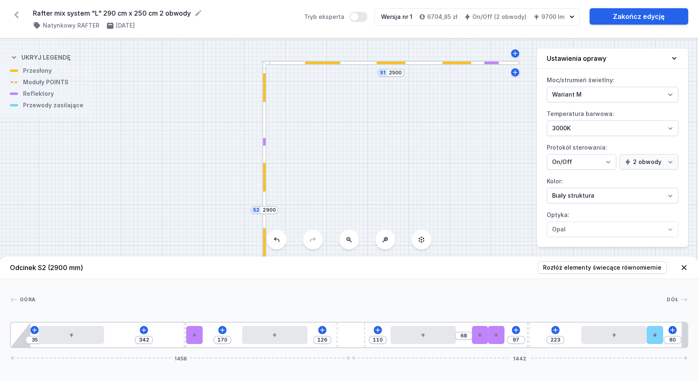
click at [281, 62] on div at bounding box center [301, 63] width 78 height 4
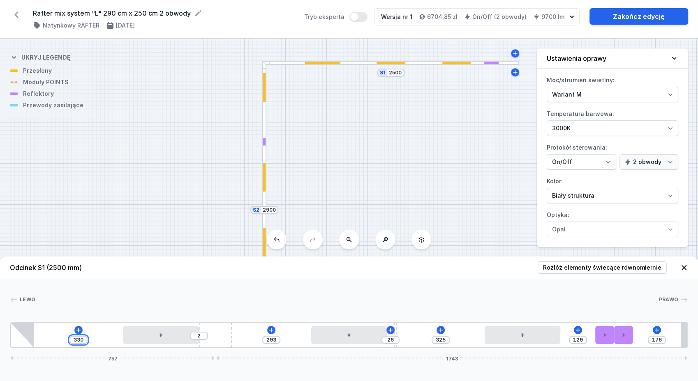
click at [83, 342] on input "330" at bounding box center [78, 340] width 13 height 7
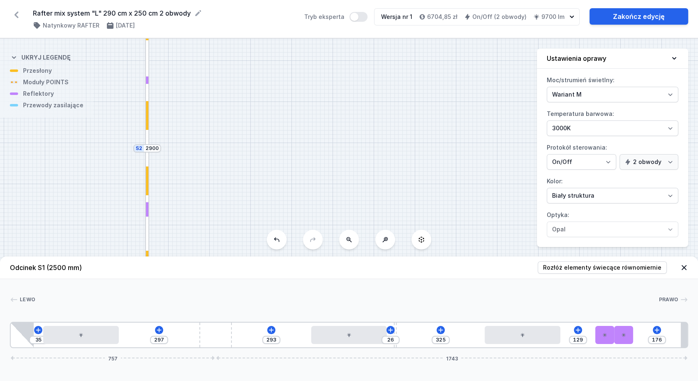
drag, startPoint x: 438, startPoint y: 164, endPoint x: 320, endPoint y: 100, distance: 134.5
click at [320, 100] on div "S2 2900 S1 2500" at bounding box center [349, 210] width 698 height 342
click at [145, 232] on div at bounding box center [146, 222] width 4 height 148
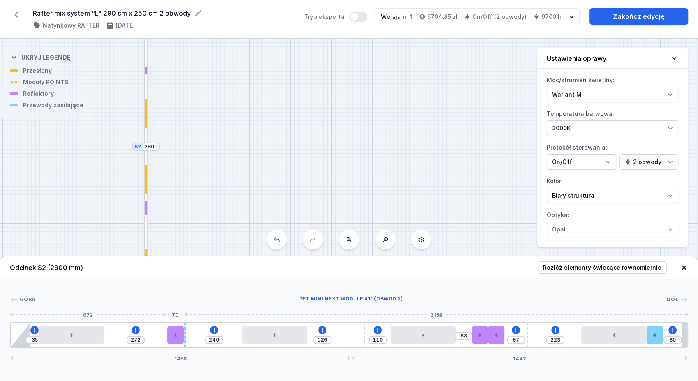
drag, startPoint x: 196, startPoint y: 333, endPoint x: 184, endPoint y: 332, distance: 11.6
click at [180, 337] on div at bounding box center [175, 335] width 16 height 18
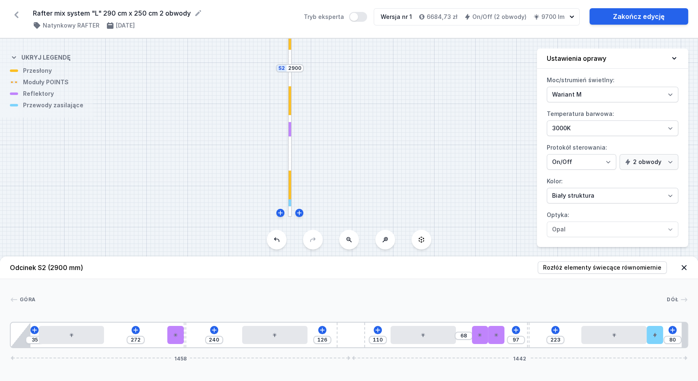
drag, startPoint x: 280, startPoint y: 171, endPoint x: 422, endPoint y: 96, distance: 160.9
click at [422, 96] on div "S2 2900 S1 2500" at bounding box center [349, 210] width 698 height 342
click at [401, 119] on div "S2 2900 S1 2500" at bounding box center [349, 210] width 698 height 342
drag, startPoint x: 188, startPoint y: 325, endPoint x: 213, endPoint y: 331, distance: 24.9
click at [214, 331] on div "35 272 240 126 110 68 97 223 80 1458 1442" at bounding box center [349, 335] width 678 height 26
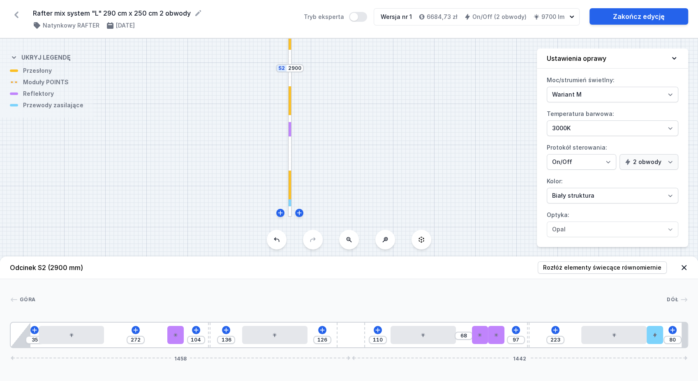
drag, startPoint x: 185, startPoint y: 326, endPoint x: 204, endPoint y: 327, distance: 19.7
click at [204, 327] on div "35 272 104 136 126 110 68 97 223 80 1458 1442" at bounding box center [349, 335] width 678 height 26
drag, startPoint x: 169, startPoint y: 337, endPoint x: 132, endPoint y: 336, distance: 37.4
click at [132, 336] on div "35 136 240 136 126 110 68 97 223 80 1458 1442" at bounding box center [349, 335] width 678 height 26
drag, startPoint x: 141, startPoint y: 336, endPoint x: 331, endPoint y: 344, distance: 190.1
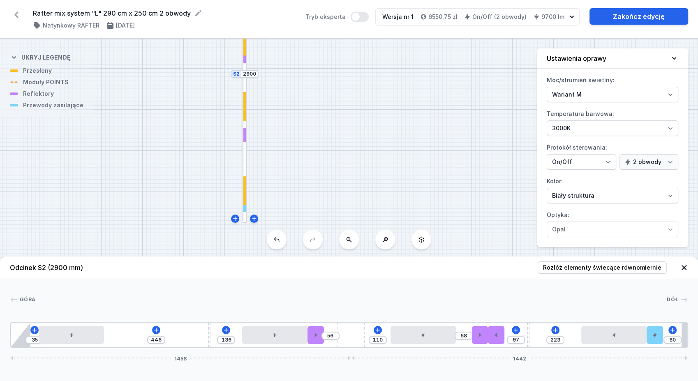
drag, startPoint x: 379, startPoint y: 157, endPoint x: 333, endPoint y: 163, distance: 45.6
click at [333, 163] on div "S2 2900 S1 2500" at bounding box center [349, 210] width 698 height 342
drag, startPoint x: 317, startPoint y: 334, endPoint x: 170, endPoint y: 317, distance: 147.7
click at [170, 317] on div "Góra Dół 1 2 1 3 2 4 2 1 5 2 1 3 2 3 2 4 2 1 6 7 35 265 111 136 126 110 68 97 2…" at bounding box center [349, 313] width 698 height 69
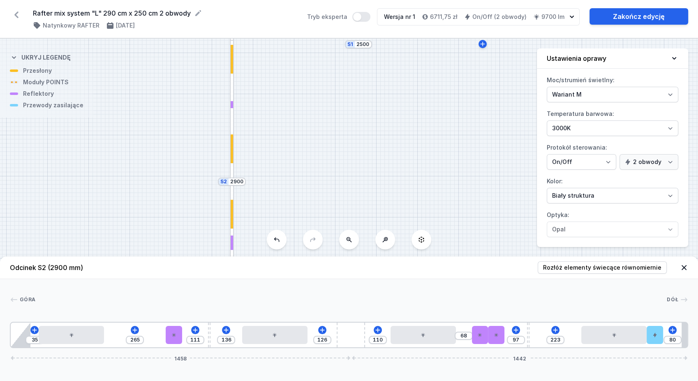
drag, startPoint x: 352, startPoint y: 180, endPoint x: 341, endPoint y: 282, distance: 103.0
click at [341, 285] on div "S2 2900 S1 2500 Odcinek S2 (2900 mm) Rozłóż elementy świecące równomiernie Góra…" at bounding box center [349, 210] width 698 height 342
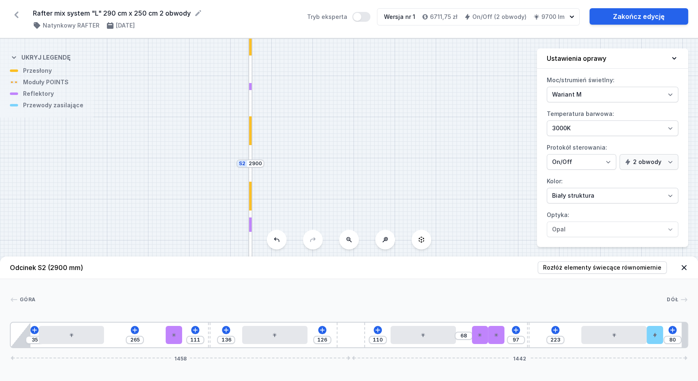
drag, startPoint x: 346, startPoint y: 165, endPoint x: 365, endPoint y: 116, distance: 53.2
click at [372, 114] on div "S2 2900 S1 2500" at bounding box center [349, 210] width 698 height 342
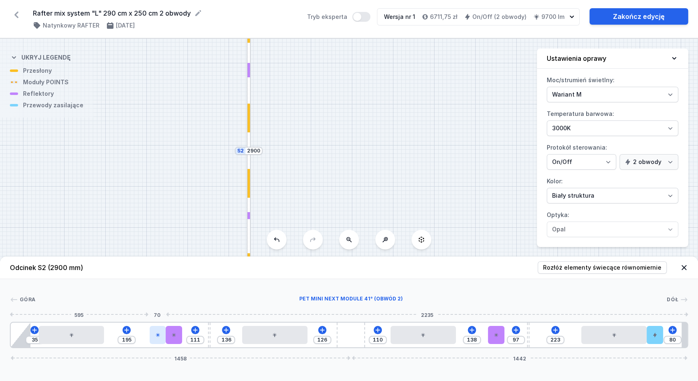
drag, startPoint x: 480, startPoint y: 340, endPoint x: 155, endPoint y: 329, distance: 325.4
click at [155, 329] on div at bounding box center [158, 335] width 16 height 18
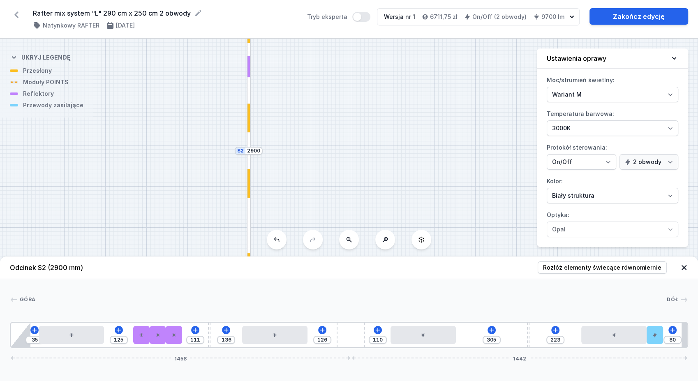
drag, startPoint x: 494, startPoint y: 338, endPoint x: 131, endPoint y: 326, distance: 363.2
click at [131, 326] on div "35 125 111 136 126 110 305 223 80 1458 1442" at bounding box center [349, 335] width 678 height 26
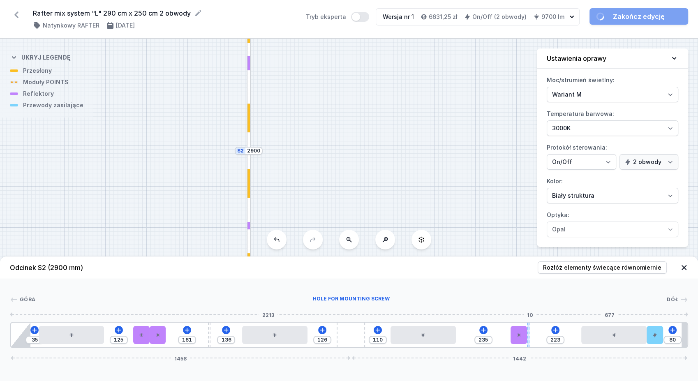
drag, startPoint x: 176, startPoint y: 337, endPoint x: 527, endPoint y: 325, distance: 351.3
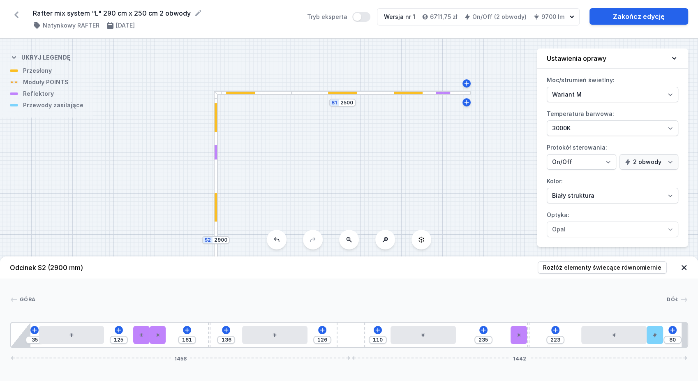
drag, startPoint x: 367, startPoint y: 181, endPoint x: 361, endPoint y: 219, distance: 38.3
click at [361, 219] on div "S2 2900 S1 2500" at bounding box center [349, 210] width 698 height 342
drag, startPoint x: 159, startPoint y: 337, endPoint x: 168, endPoint y: 337, distance: 9.5
click at [168, 337] on div "35 125 181 136 126 110 235 223 80 1458 1442" at bounding box center [349, 335] width 678 height 26
drag, startPoint x: 155, startPoint y: 335, endPoint x: 168, endPoint y: 336, distance: 13.6
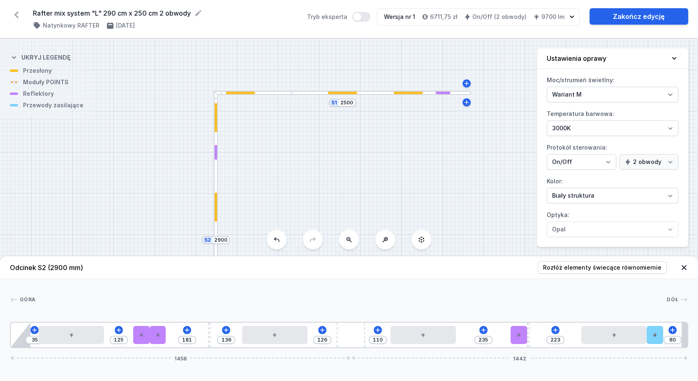
click at [168, 336] on div "35 125 181 136 126 110 235 223 80 1458 1442" at bounding box center [349, 335] width 678 height 26
click at [380, 93] on div at bounding box center [380, 93] width 179 height 4
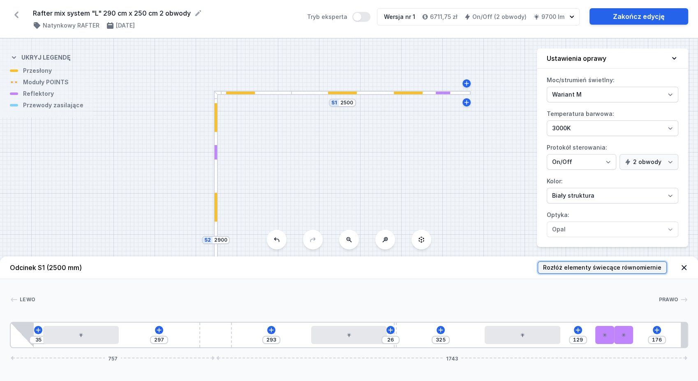
click at [625, 271] on span "Rozłóż elementy świecące równomiernie" at bounding box center [602, 268] width 118 height 8
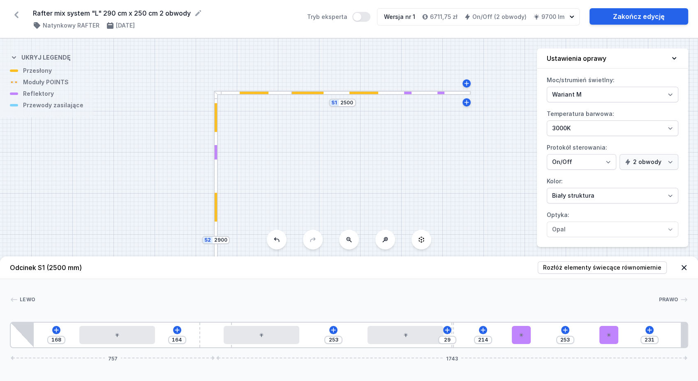
drag, startPoint x: 395, startPoint y: 324, endPoint x: 463, endPoint y: 320, distance: 68.4
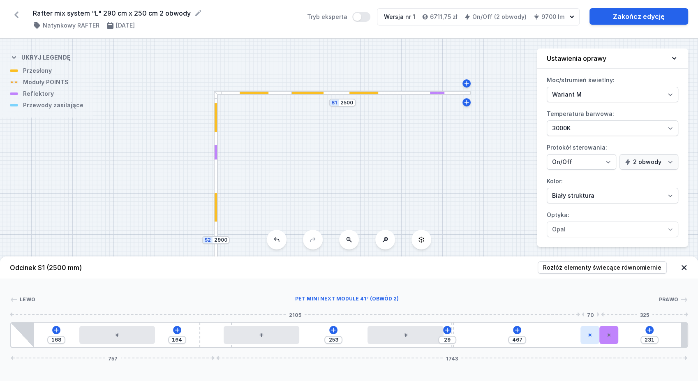
drag, startPoint x: 518, startPoint y: 337, endPoint x: 589, endPoint y: 331, distance: 71.4
click at [590, 333] on div at bounding box center [589, 335] width 19 height 18
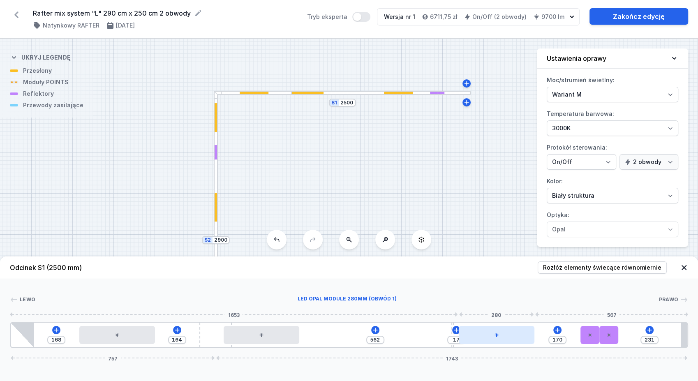
drag, startPoint x: 396, startPoint y: 336, endPoint x: 498, endPoint y: 334, distance: 102.0
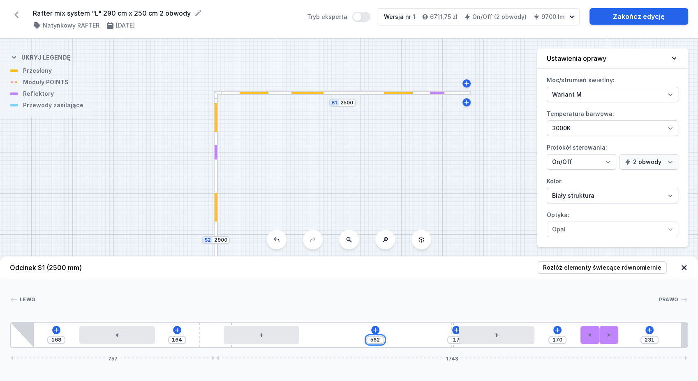
drag, startPoint x: 374, startPoint y: 340, endPoint x: 381, endPoint y: 340, distance: 7.0
click at [381, 340] on input "562" at bounding box center [375, 340] width 13 height 7
drag, startPoint x: 461, startPoint y: 323, endPoint x: 454, endPoint y: 324, distance: 7.0
click at [454, 324] on div "168 164 525 54 170 231 757 1743" at bounding box center [349, 335] width 678 height 26
drag, startPoint x: 52, startPoint y: 341, endPoint x: 76, endPoint y: 341, distance: 23.8
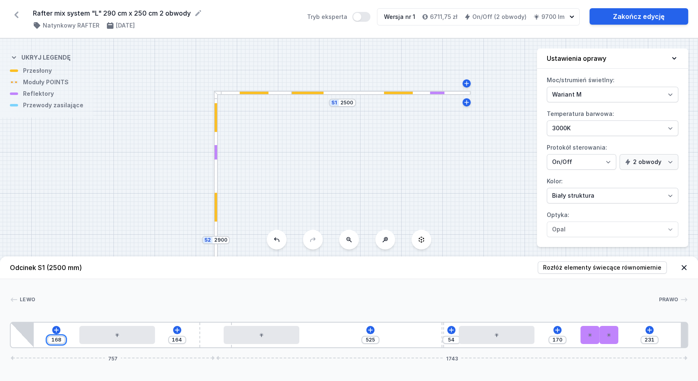
click at [76, 341] on div "168 164 525 54 170 231 757 1743" at bounding box center [349, 335] width 678 height 26
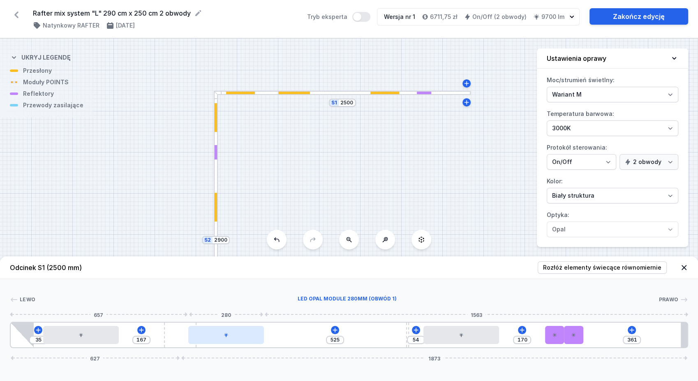
drag, startPoint x: 203, startPoint y: 336, endPoint x: 188, endPoint y: 334, distance: 14.9
click at [188, 334] on div "35 167 525 54 170 361 627 1873" at bounding box center [349, 335] width 678 height 26
drag, startPoint x: 208, startPoint y: 336, endPoint x: 254, endPoint y: 339, distance: 46.1
click at [254, 339] on div at bounding box center [267, 335] width 76 height 18
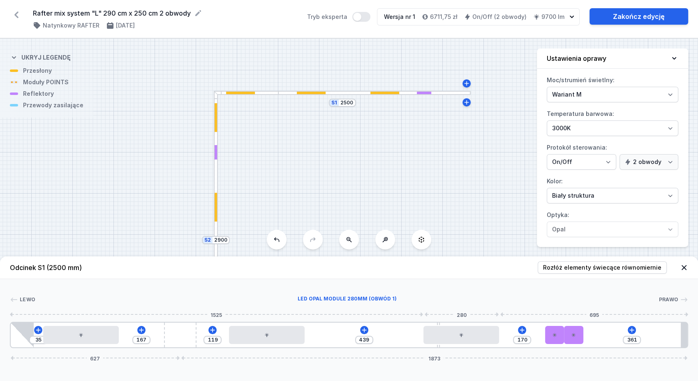
drag, startPoint x: 407, startPoint y: 327, endPoint x: 394, endPoint y: 336, distance: 15.7
click at [448, 326] on div "35 167 119 439 170 361 627 1873" at bounding box center [349, 335] width 678 height 26
drag, startPoint x: 360, startPoint y: 341, endPoint x: 370, endPoint y: 339, distance: 10.4
click at [372, 340] on div "439" at bounding box center [364, 340] width 18 height 8
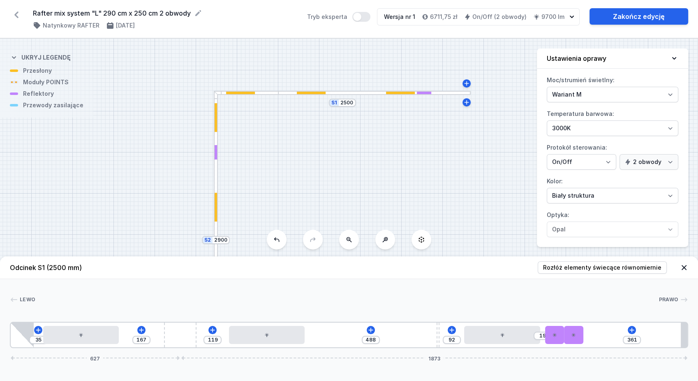
click at [339, 332] on div "35 167 119 488 92 19 [PHONE_NUMBER]" at bounding box center [349, 335] width 678 height 26
drag, startPoint x: 438, startPoint y: 330, endPoint x: 449, endPoint y: 331, distance: 10.7
click at [449, 331] on div "35 167 119 489 91 19 [PHONE_NUMBER]" at bounding box center [349, 335] width 678 height 26
drag, startPoint x: 578, startPoint y: 336, endPoint x: 647, endPoint y: 338, distance: 68.3
drag, startPoint x: 560, startPoint y: 335, endPoint x: 612, endPoint y: 340, distance: 52.4
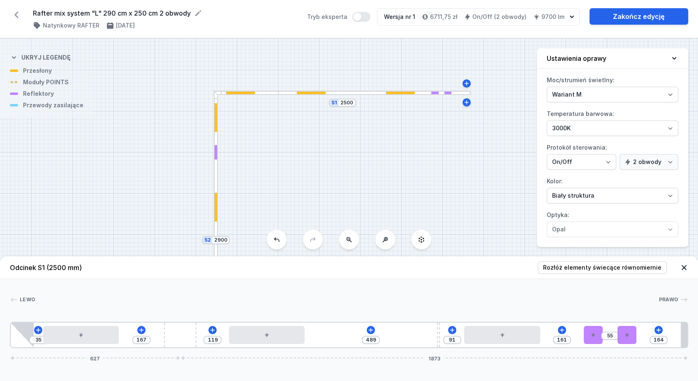
click at [612, 340] on div "35 167 119 489 91 161 55 164 627 1873" at bounding box center [349, 335] width 678 height 26
click at [217, 158] on div at bounding box center [216, 155] width 2 height 7
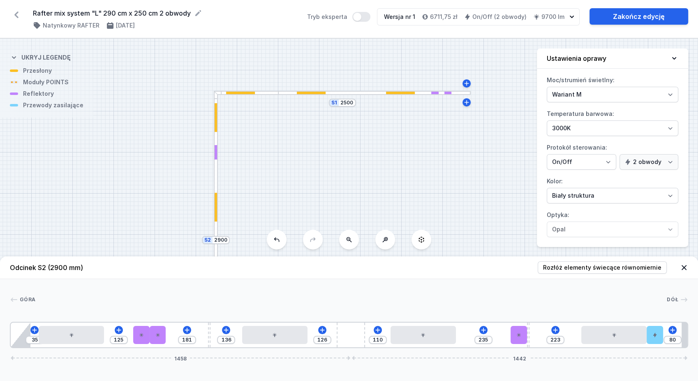
drag, startPoint x: 158, startPoint y: 340, endPoint x: 168, endPoint y: 338, distance: 10.0
click at [170, 339] on div "35 125 181 136 126 110 235 223 80 1458 1442" at bounding box center [349, 335] width 678 height 26
drag, startPoint x: 162, startPoint y: 338, endPoint x: 171, endPoint y: 335, distance: 9.1
click at [171, 335] on div "35 125 88 136 126 110 235 223 80 1458 1442" at bounding box center [349, 335] width 678 height 26
click at [165, 333] on div "35 125 181 136 126 110 235 223 80 1458 1442" at bounding box center [349, 335] width 678 height 26
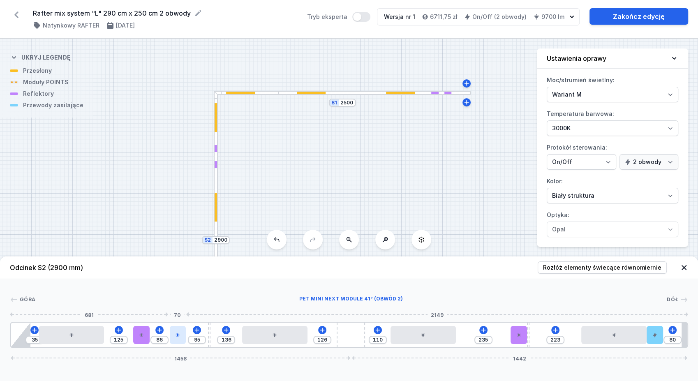
drag, startPoint x: 163, startPoint y: 334, endPoint x: 178, endPoint y: 332, distance: 15.3
click at [178, 332] on div at bounding box center [178, 335] width 16 height 18
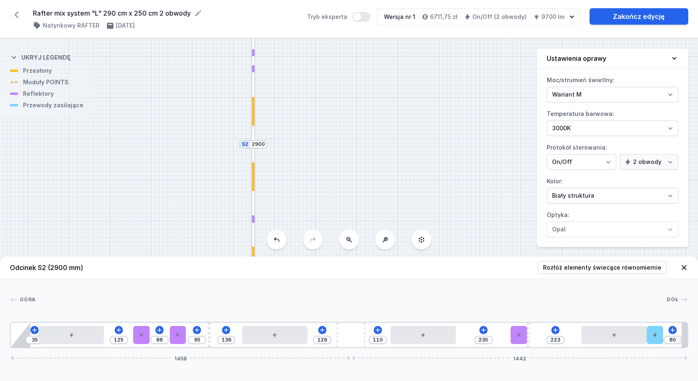
drag, startPoint x: 454, startPoint y: 192, endPoint x: 492, endPoint y: 96, distance: 103.5
click at [492, 97] on div "S2 2900 S1 2500" at bounding box center [349, 210] width 698 height 342
drag, startPoint x: 447, startPoint y: 139, endPoint x: 459, endPoint y: 107, distance: 33.8
click at [458, 107] on div "S2 2900 S1 2500" at bounding box center [349, 210] width 698 height 342
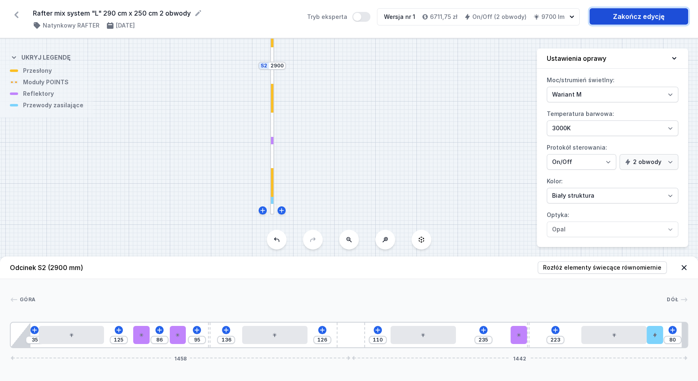
click at [665, 11] on link "Zakończ edycję" at bounding box center [639, 16] width 99 height 16
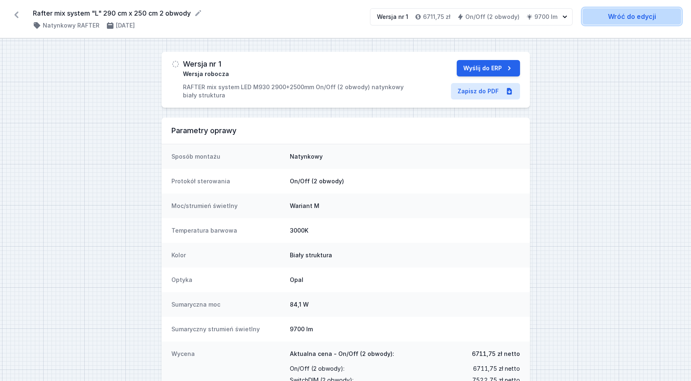
click at [641, 15] on link "Wróć do edycji" at bounding box center [632, 16] width 99 height 16
